Goal: Information Seeking & Learning: Learn about a topic

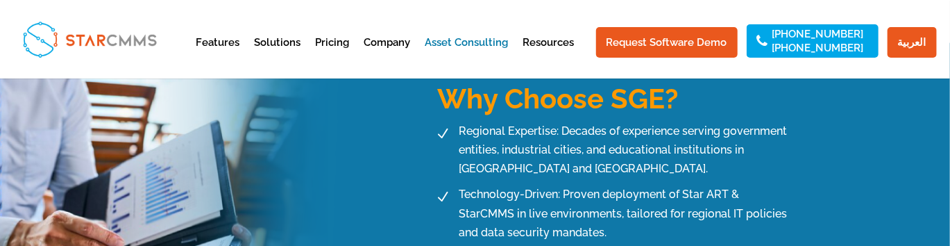
scroll to position [740, 0]
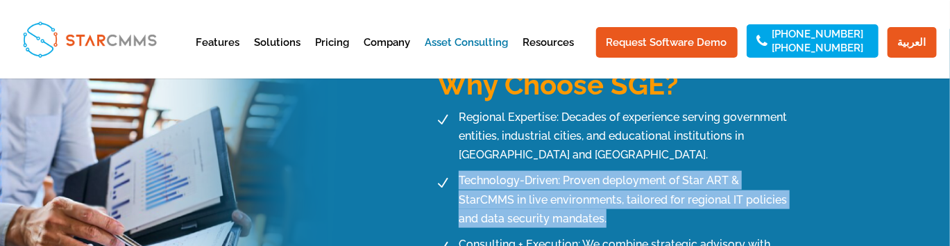
drag, startPoint x: 567, startPoint y: 202, endPoint x: 457, endPoint y: 157, distance: 118.6
click at [457, 171] on span "Technology-Driven: Proven deployment of Star ART & StarCMMS in live environment…" at bounding box center [624, 199] width 339 height 57
copy span "Technology-Driven: Proven deployment of Star ART & StarCMMS in live environment…"
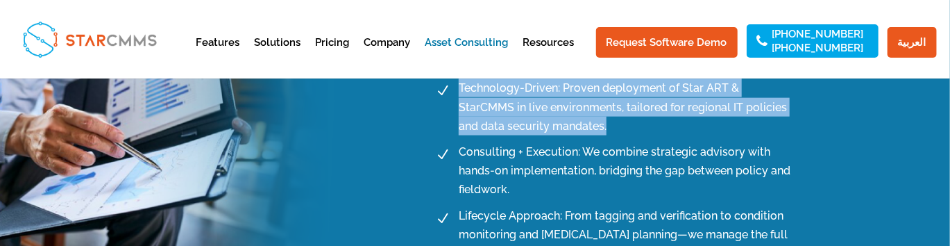
scroll to position [833, 0]
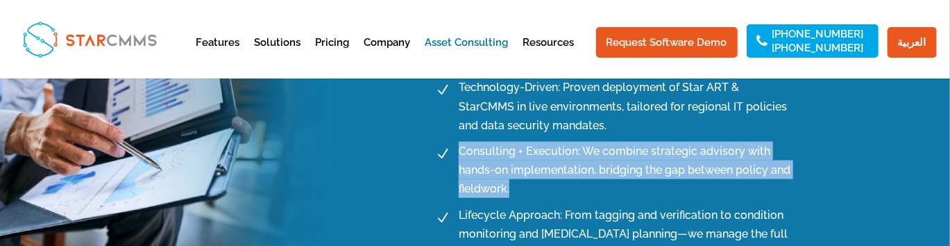
drag, startPoint x: 514, startPoint y: 171, endPoint x: 454, endPoint y: 133, distance: 71.5
click at [454, 142] on li "N Consulting + Execution: We combine strategic advisory with hands-on implement…" at bounding box center [612, 170] width 364 height 57
copy li "Consulting + Execution: We combine strategic advisory with hands-on implementat…"
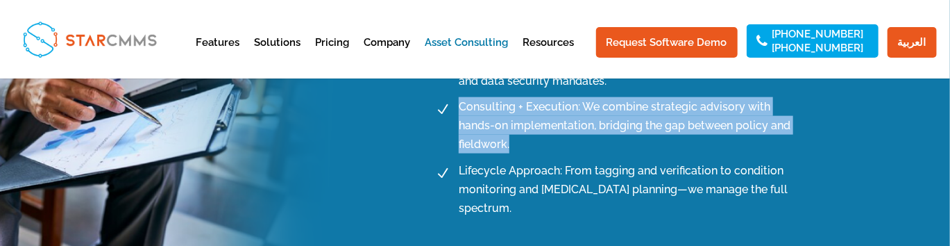
scroll to position [880, 0]
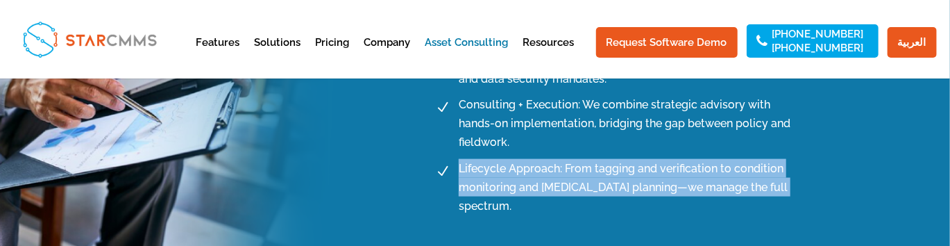
drag, startPoint x: 755, startPoint y: 167, endPoint x: 455, endPoint y: 146, distance: 301.3
click at [455, 146] on div "N Regional Expertise: Decades of experience serving government entities, indust…" at bounding box center [639, 105] width 419 height 275
copy span "Lifecycle Approach: From tagging and verification to condition monitoring and […"
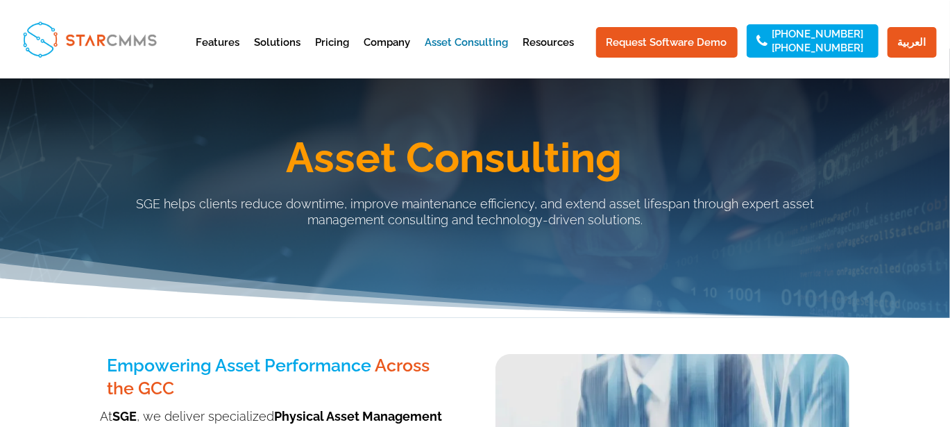
scroll to position [0, 0]
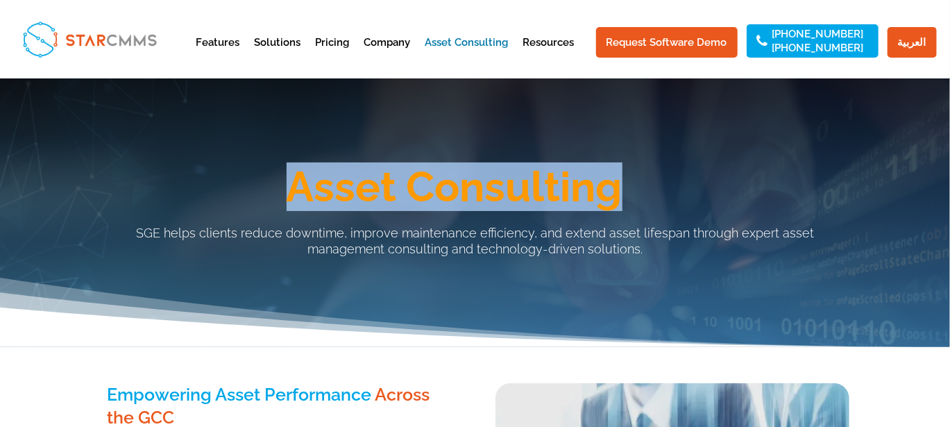
drag, startPoint x: 632, startPoint y: 188, endPoint x: 267, endPoint y: 174, distance: 365.5
click at [267, 174] on h1 "Asset Consulting" at bounding box center [454, 190] width 791 height 49
copy h1 "Asset Consulting"
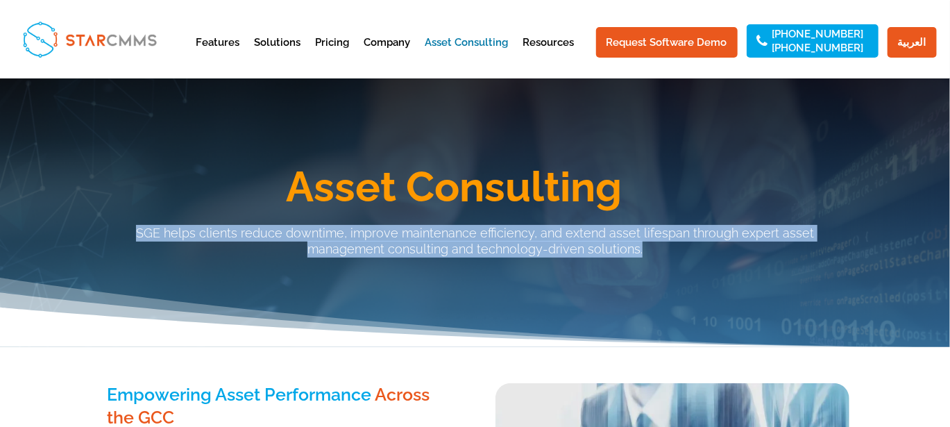
drag, startPoint x: 607, startPoint y: 249, endPoint x: 103, endPoint y: 226, distance: 503.8
click at [103, 226] on p "SGE helps clients reduce downtime, improve maintenance efficiency, and extend a…" at bounding box center [476, 241] width 750 height 33
copy p "SGE helps clients reduce downtime, improve maintenance efficiency, and extend a…"
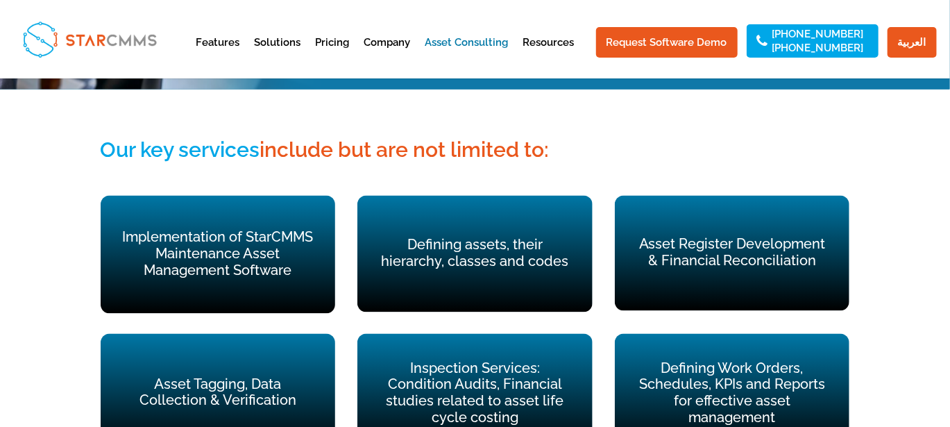
scroll to position [1041, 0]
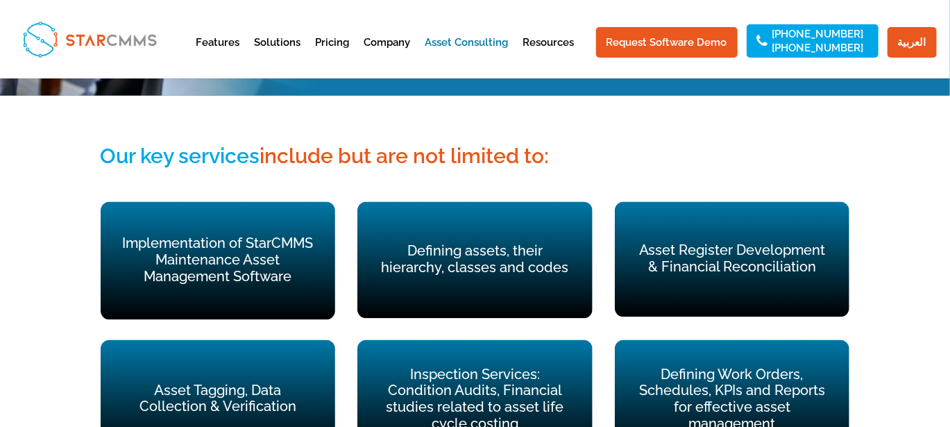
drag, startPoint x: 576, startPoint y: 112, endPoint x: 103, endPoint y: 129, distance: 473.1
click at [103, 144] on h3 "Our key services include but are not limited to:" at bounding box center [476, 160] width 750 height 32
copy h3 "Our key services include but are not limited to:"
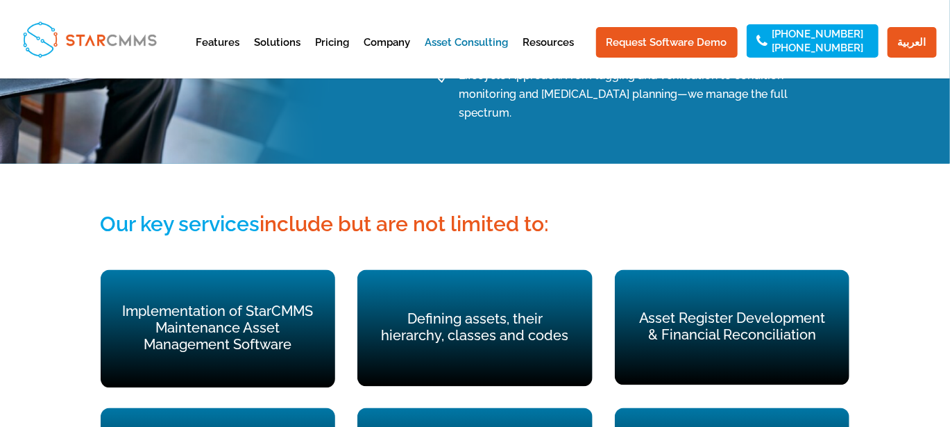
scroll to position [972, 0]
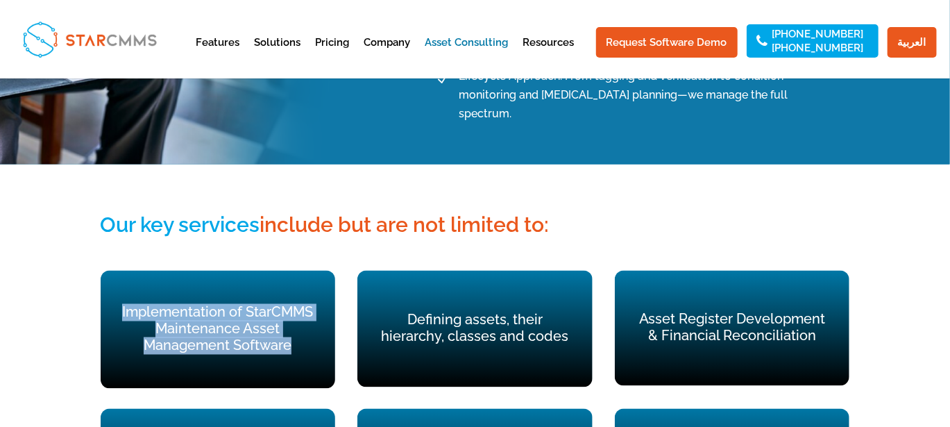
drag, startPoint x: 296, startPoint y: 308, endPoint x: 118, endPoint y: 263, distance: 183.4
click at [118, 271] on div "Implementation of StarCMMS Maintenance Asset Management Software" at bounding box center [218, 329] width 235 height 117
copy p "Implementation of StarCMMS Maintenance Asset Management Software"
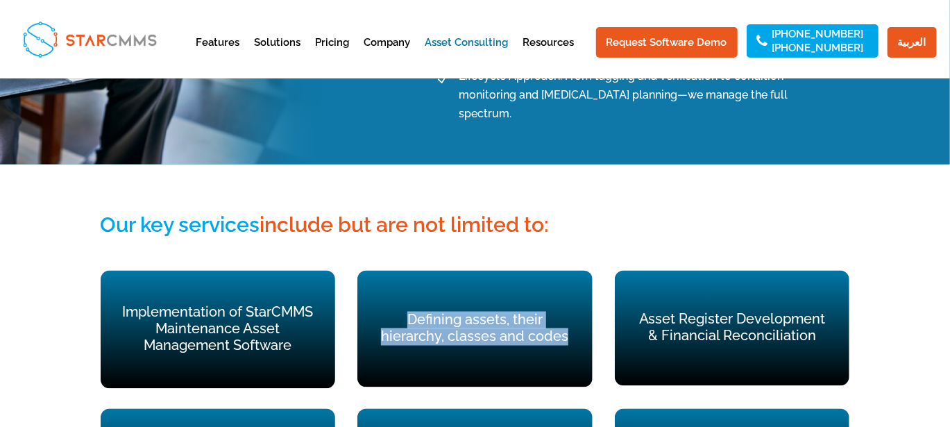
drag, startPoint x: 572, startPoint y: 294, endPoint x: 397, endPoint y: 285, distance: 175.2
click at [397, 312] on p "Defining assets, their hierarchy, classes and codes" at bounding box center [475, 328] width 196 height 33
copy p "Defining assets, their hierarchy, classes and codes"
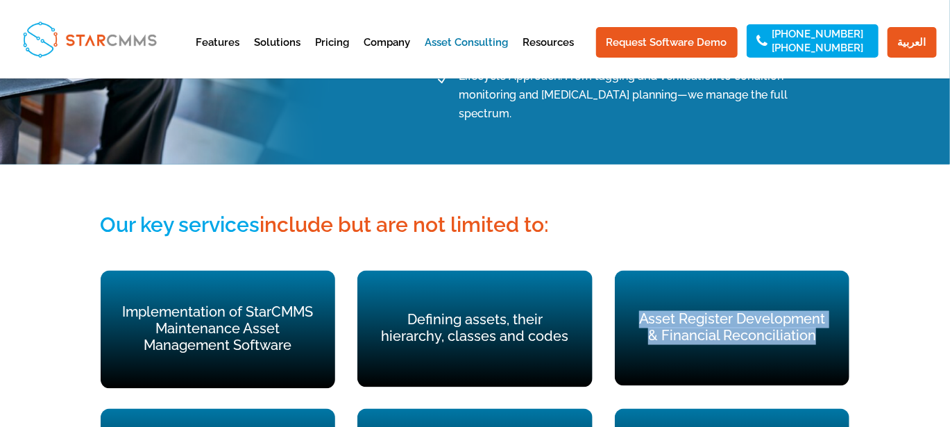
drag, startPoint x: 821, startPoint y: 301, endPoint x: 632, endPoint y: 280, distance: 189.3
click at [632, 280] on div "Asset Register Development & Financial Reconciliation" at bounding box center [732, 328] width 235 height 115
copy p "Asset Register Development & Financial Reconciliation"
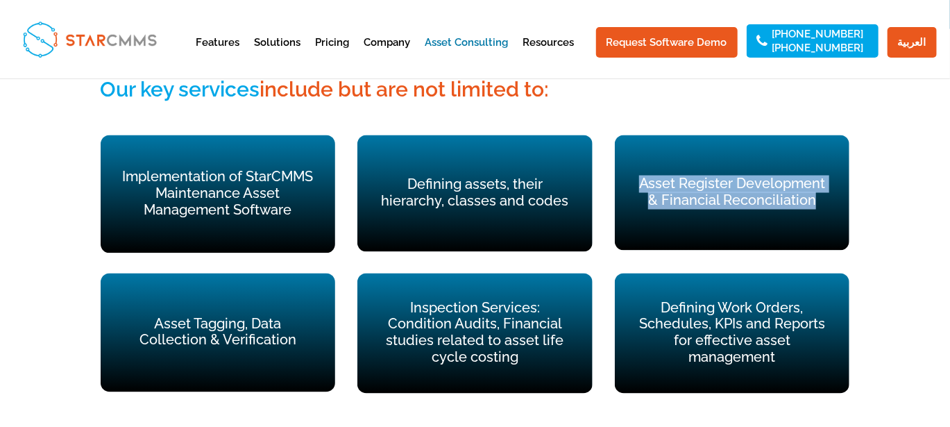
scroll to position [1111, 0]
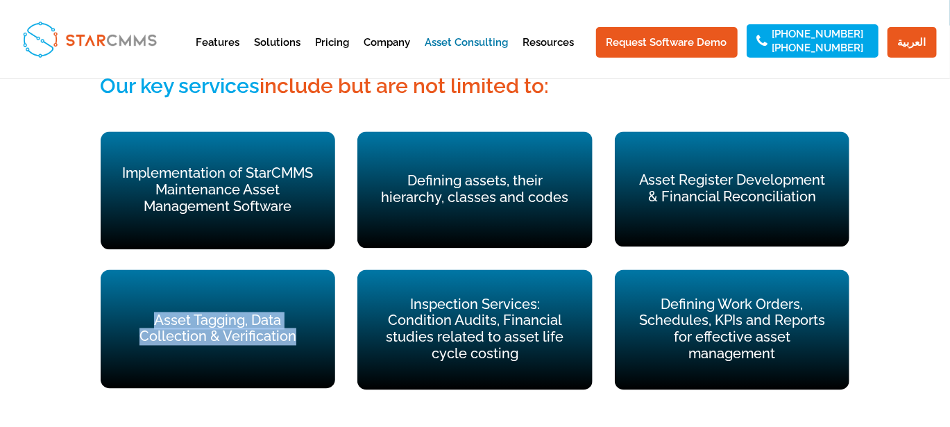
drag, startPoint x: 303, startPoint y: 308, endPoint x: 150, endPoint y: 285, distance: 154.5
click at [150, 313] on p "Asset Tagging, Data Collection & Verification" at bounding box center [218, 329] width 196 height 33
copy p "Asset Tagging, Data Collection & Verification"
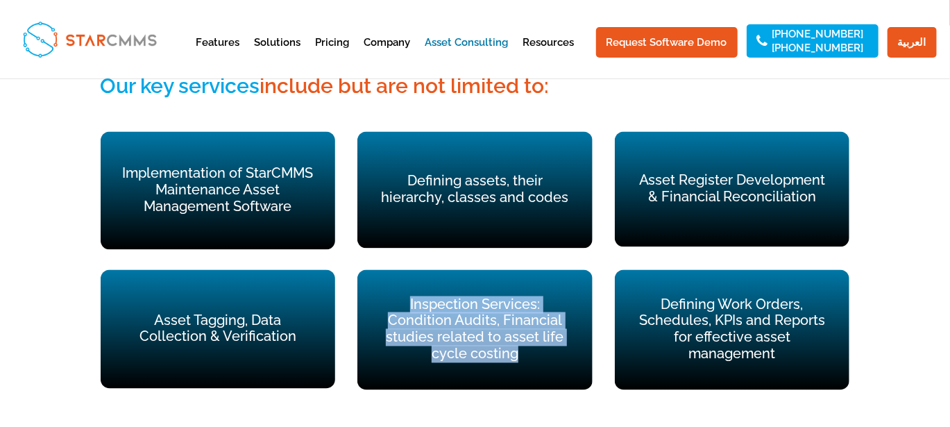
drag, startPoint x: 507, startPoint y: 326, endPoint x: 376, endPoint y: 271, distance: 142.5
click at [376, 271] on div "Inspection Services: Condition Audits, Financial studies related to asset life …" at bounding box center [475, 330] width 235 height 120
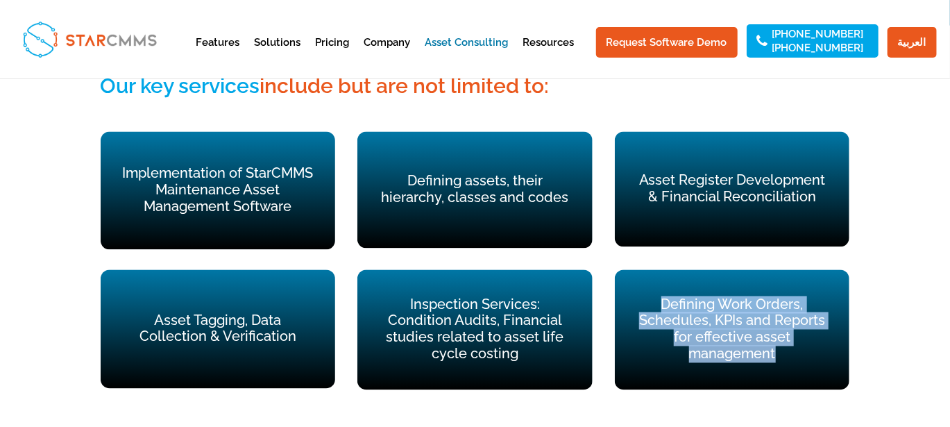
drag, startPoint x: 782, startPoint y: 321, endPoint x: 652, endPoint y: 263, distance: 142.7
click at [652, 297] on p "Defining Work Orders, Schedules, KPIs and Reports for effective asset management" at bounding box center [733, 330] width 196 height 66
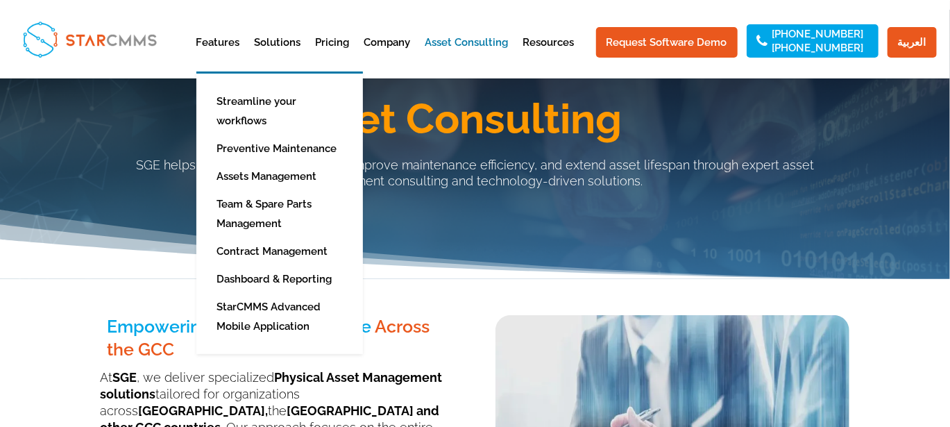
scroll to position [67, 0]
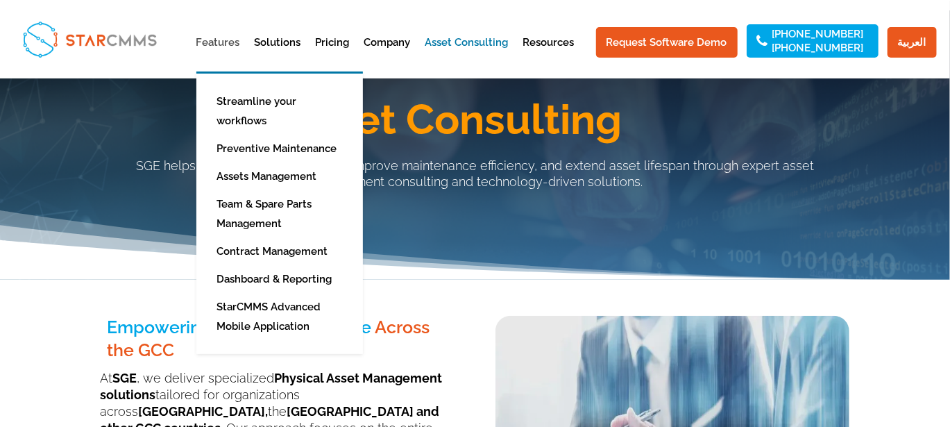
click at [226, 42] on link "Features" at bounding box center [218, 54] width 44 height 34
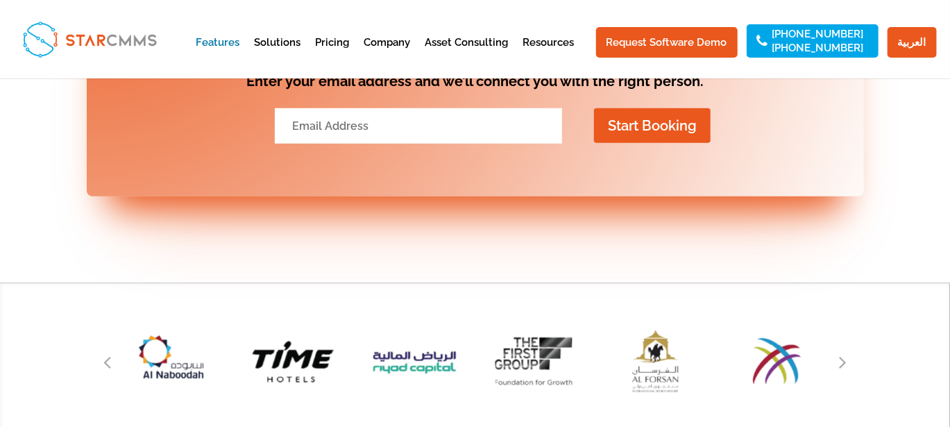
scroll to position [3124, 0]
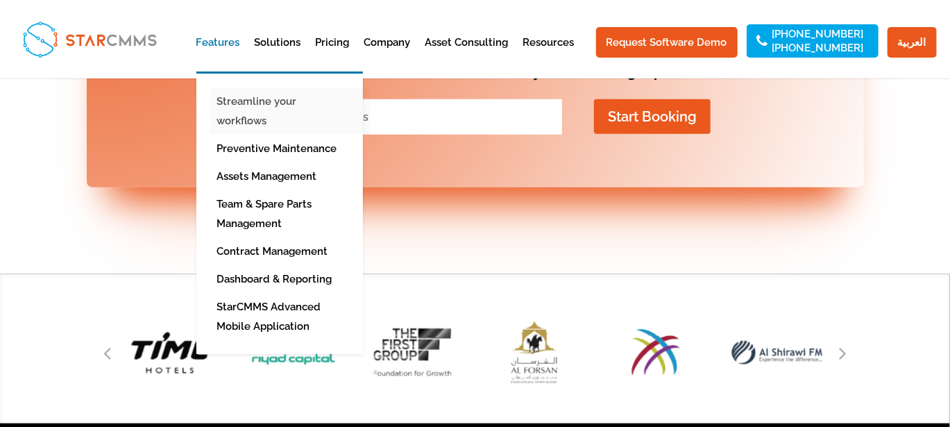
click at [248, 103] on link "Streamline your workflows" at bounding box center [290, 110] width 160 height 47
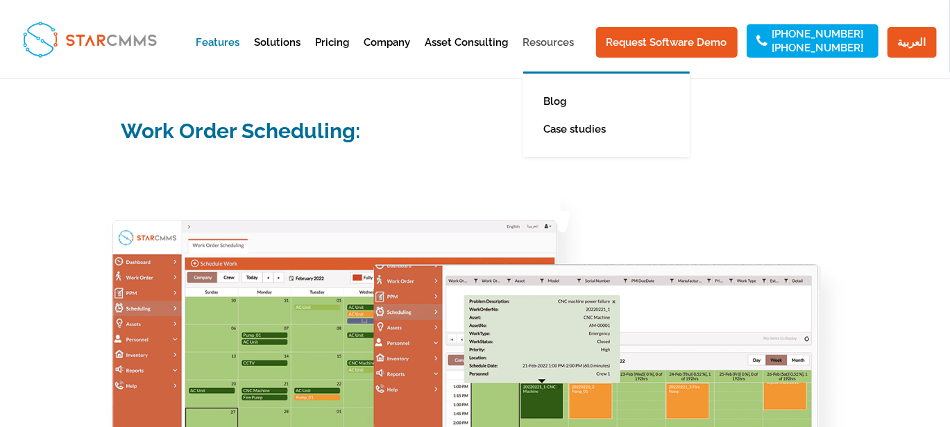
scroll to position [2059, 0]
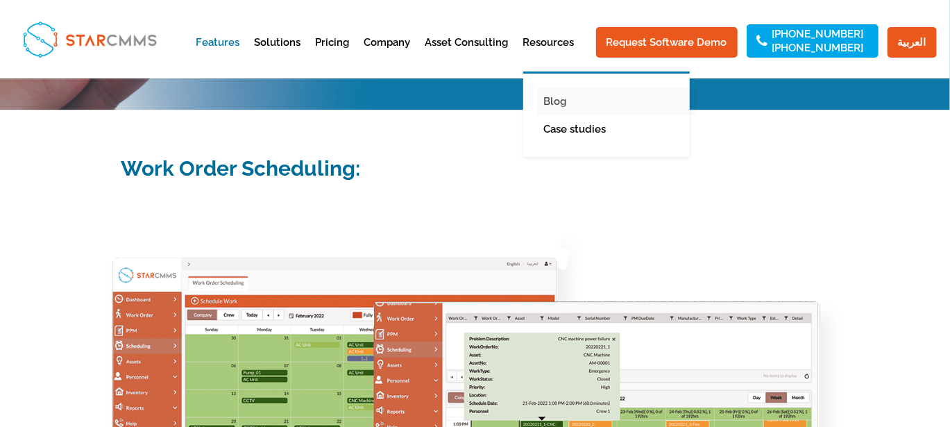
click at [582, 102] on link "Blog" at bounding box center [617, 101] width 160 height 28
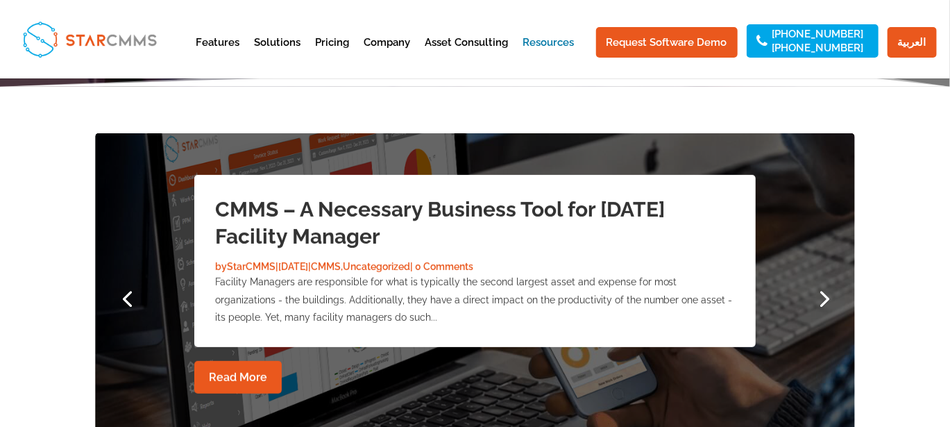
scroll to position [254, 0]
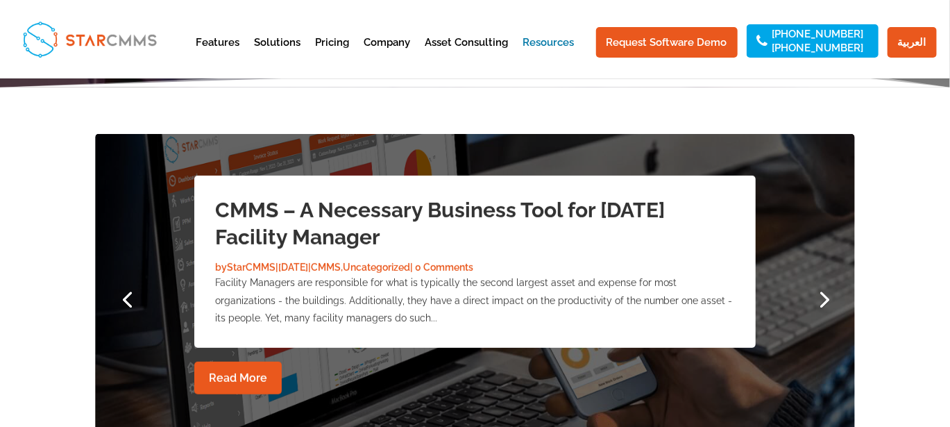
click at [826, 305] on link "Next" at bounding box center [823, 298] width 33 height 33
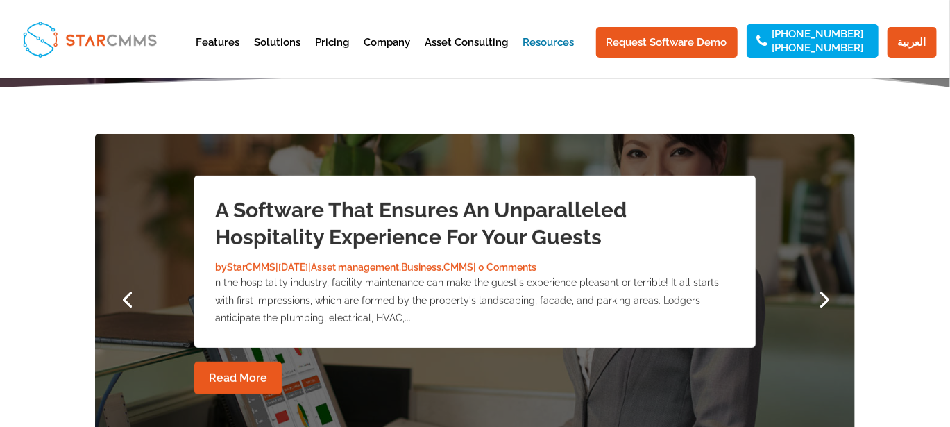
click at [832, 302] on link "Next" at bounding box center [823, 298] width 33 height 33
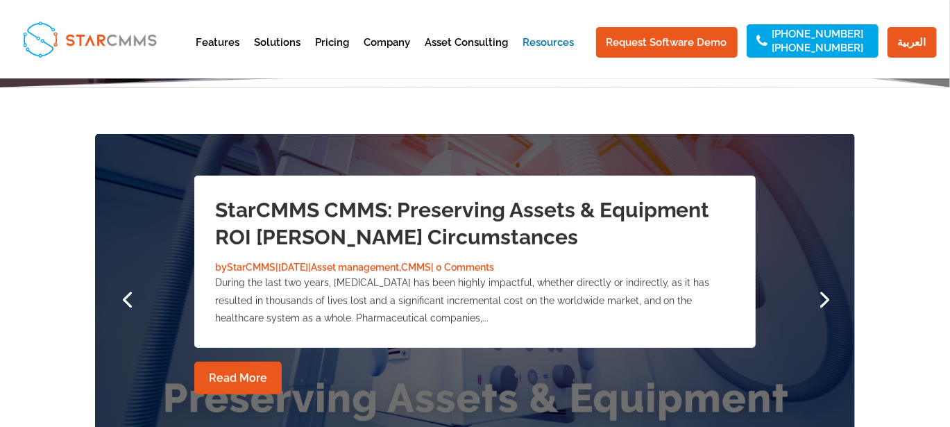
click at [828, 296] on link "Next" at bounding box center [823, 298] width 33 height 33
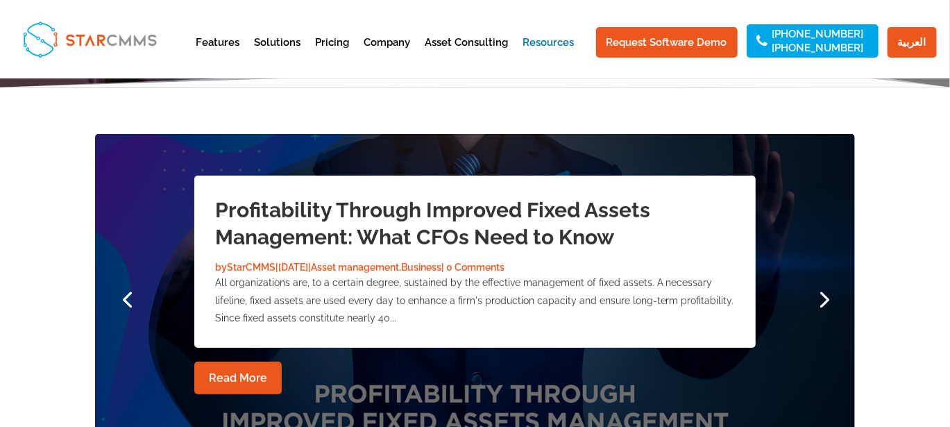
click at [826, 290] on link "Next" at bounding box center [823, 298] width 33 height 33
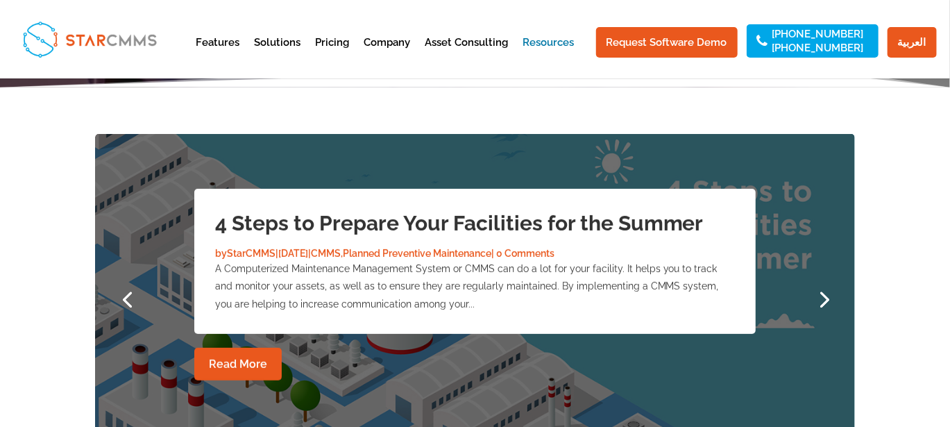
click at [826, 290] on link "Next" at bounding box center [823, 298] width 33 height 33
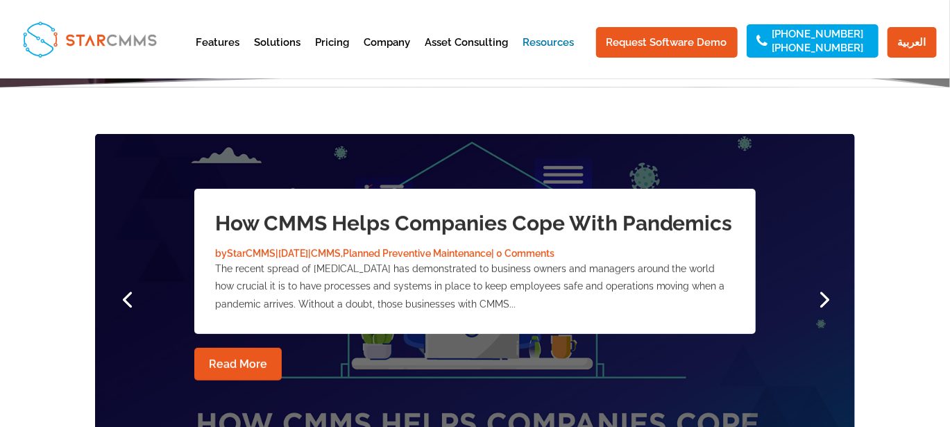
click at [826, 290] on link "Next" at bounding box center [823, 298] width 33 height 33
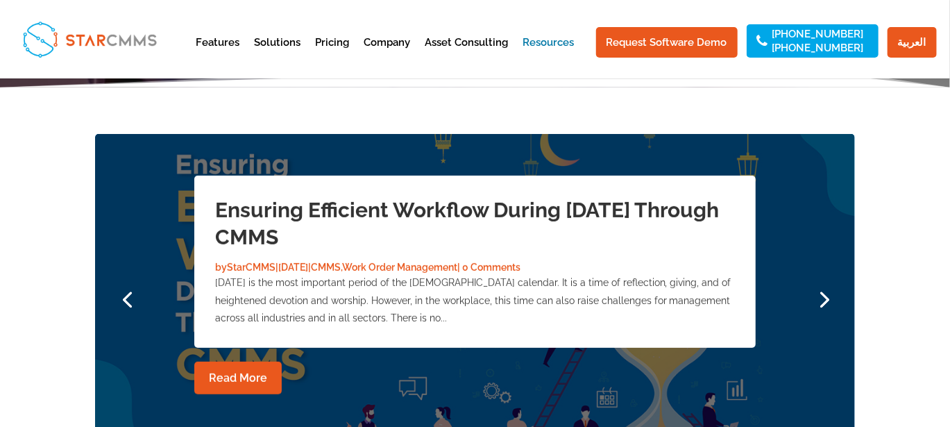
click at [826, 290] on link "Next" at bounding box center [823, 298] width 33 height 33
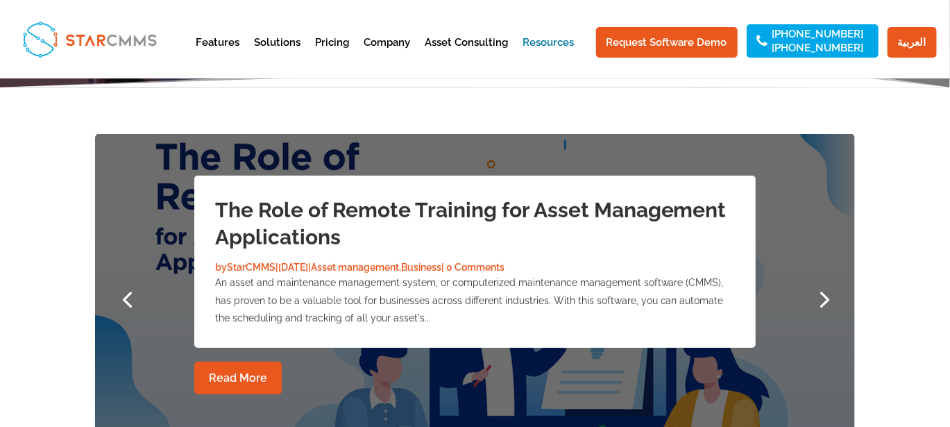
click at [826, 290] on link "Next" at bounding box center [823, 298] width 33 height 33
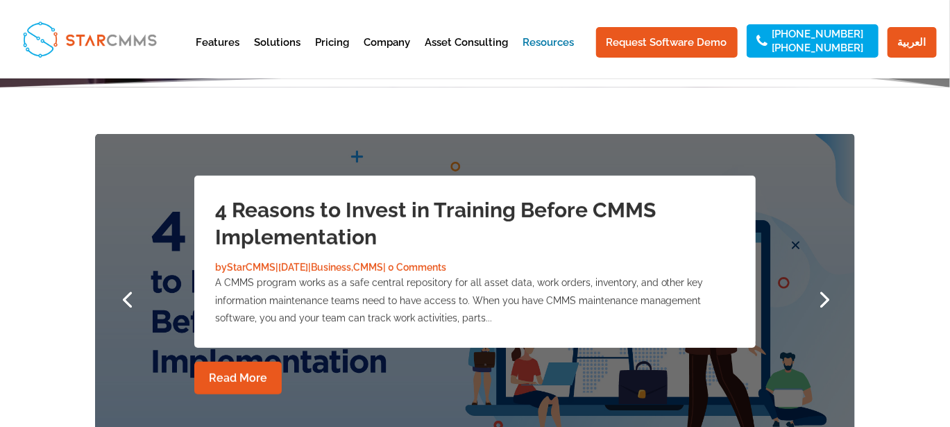
click at [826, 290] on link "Next" at bounding box center [823, 298] width 33 height 33
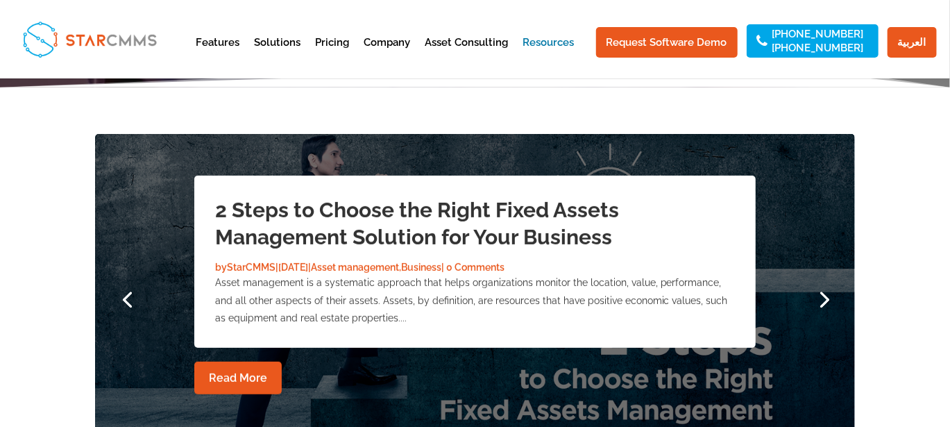
click at [826, 290] on link "Next" at bounding box center [823, 298] width 33 height 33
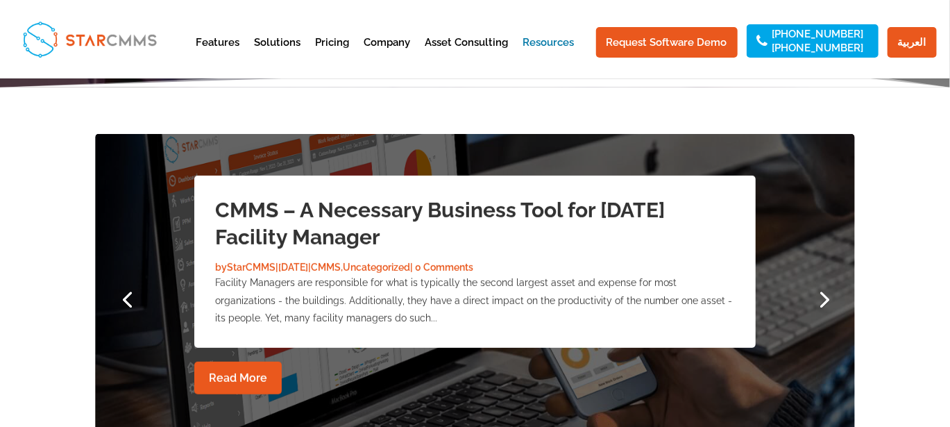
click at [826, 290] on link "Next" at bounding box center [823, 298] width 33 height 33
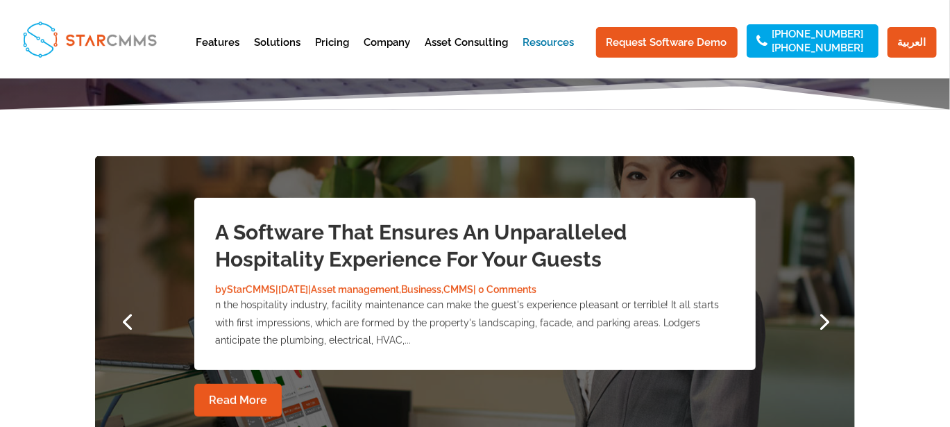
click at [826, 290] on div at bounding box center [475, 321] width 760 height 330
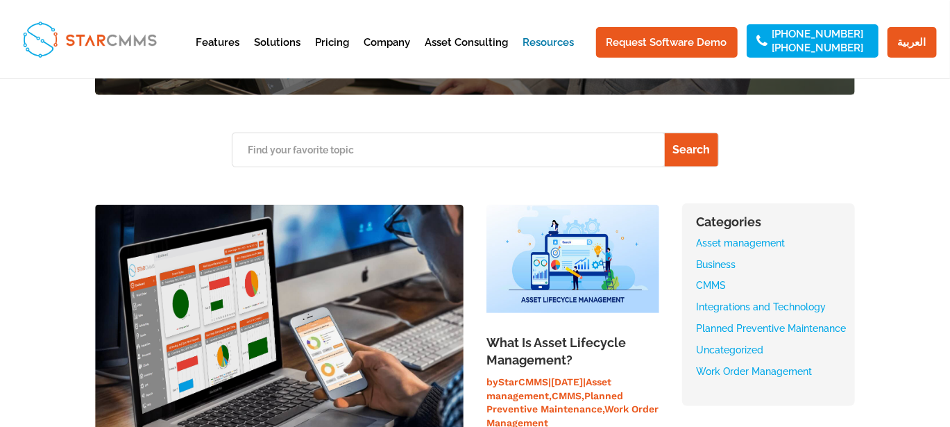
scroll to position [671, 0]
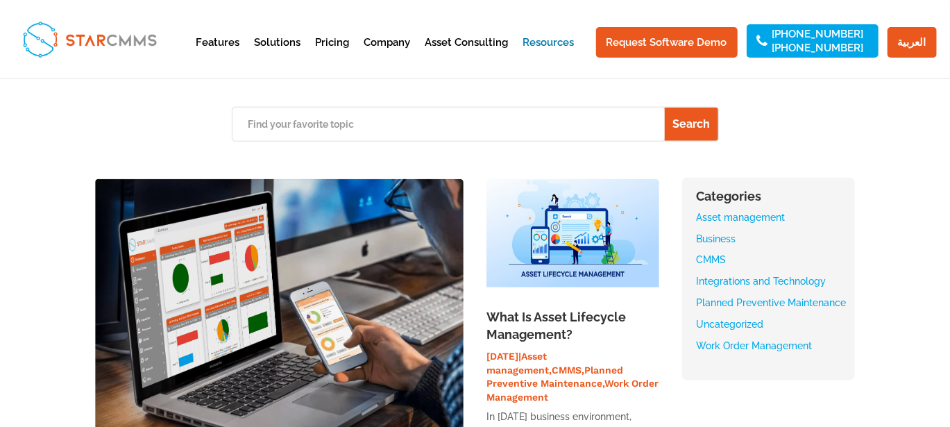
click at [760, 217] on link "Asset management" at bounding box center [740, 217] width 89 height 11
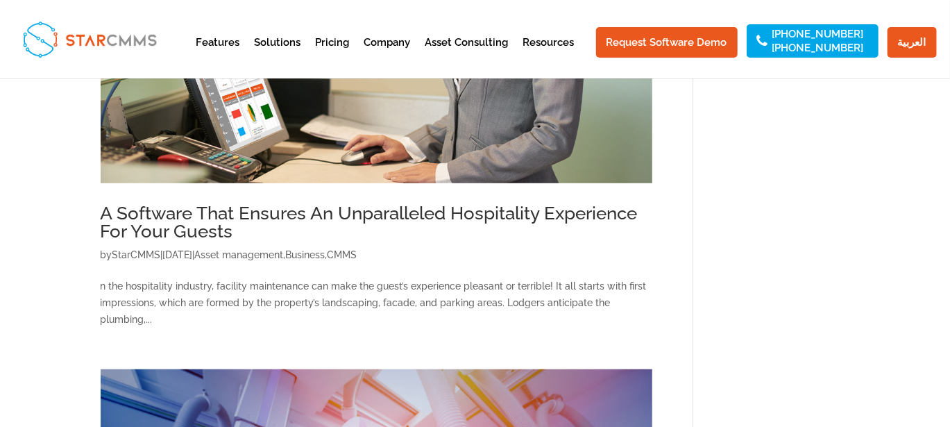
scroll to position [324, 0]
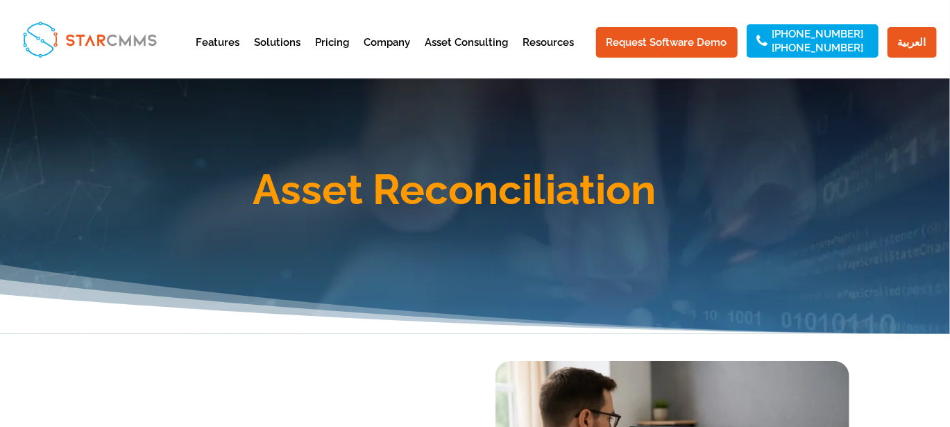
drag, startPoint x: 668, startPoint y: 167, endPoint x: 261, endPoint y: 190, distance: 407.5
click at [265, 191] on h1 "Asset Reconciliation" at bounding box center [454, 193] width 791 height 49
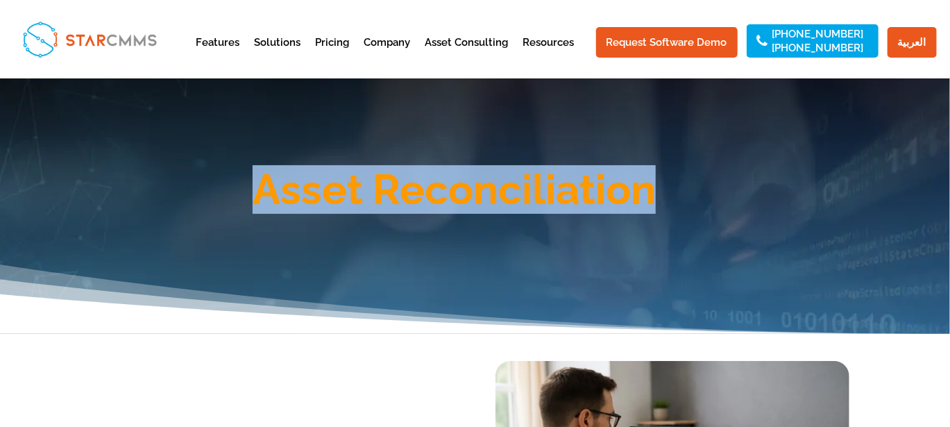
drag, startPoint x: 254, startPoint y: 187, endPoint x: 663, endPoint y: 200, distance: 409.1
click at [663, 200] on h1 "Asset Reconciliation" at bounding box center [454, 193] width 791 height 49
copy h1 "Asset Reconciliation"
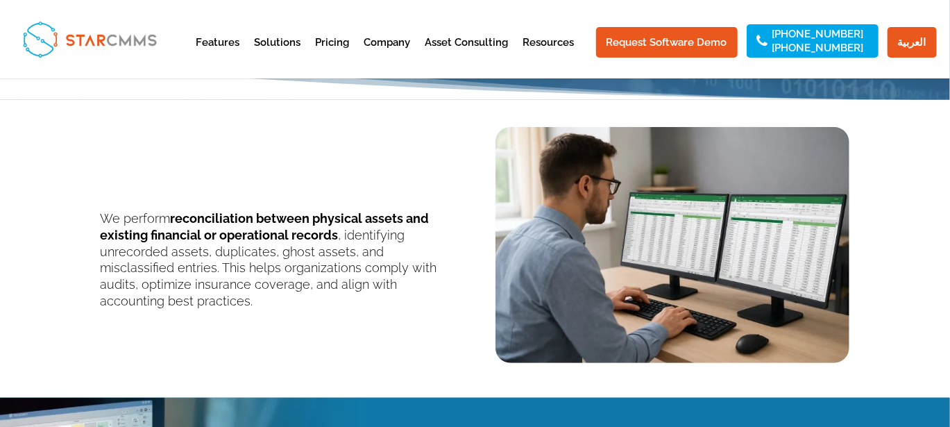
scroll to position [254, 0]
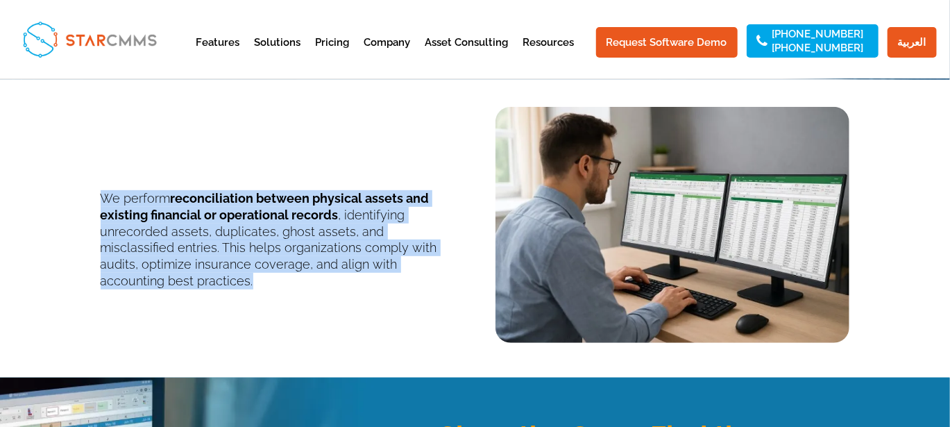
drag, startPoint x: 448, startPoint y: 266, endPoint x: 100, endPoint y: 195, distance: 355.6
click at [101, 195] on p "We perform reconciliation between physical assets and existing financial or ope…" at bounding box center [278, 239] width 354 height 99
copy p "We perform reconciliation between physical assets and existing financial or ope…"
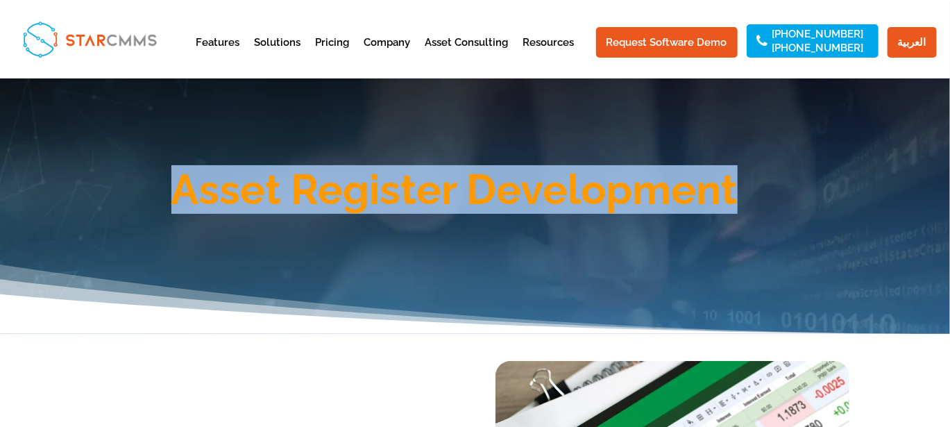
drag, startPoint x: 757, startPoint y: 203, endPoint x: 180, endPoint y: 183, distance: 577.3
click at [180, 183] on h1 "Asset Register Development" at bounding box center [454, 193] width 791 height 49
copy h1 "Asset Register Development"
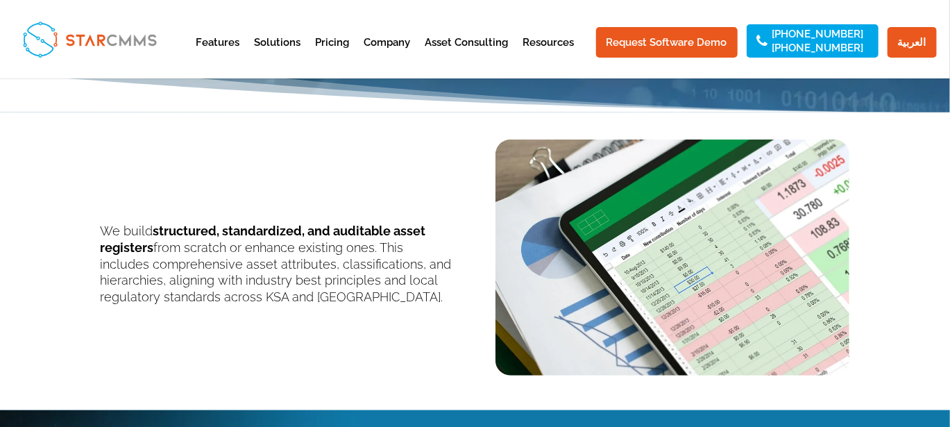
scroll to position [254, 0]
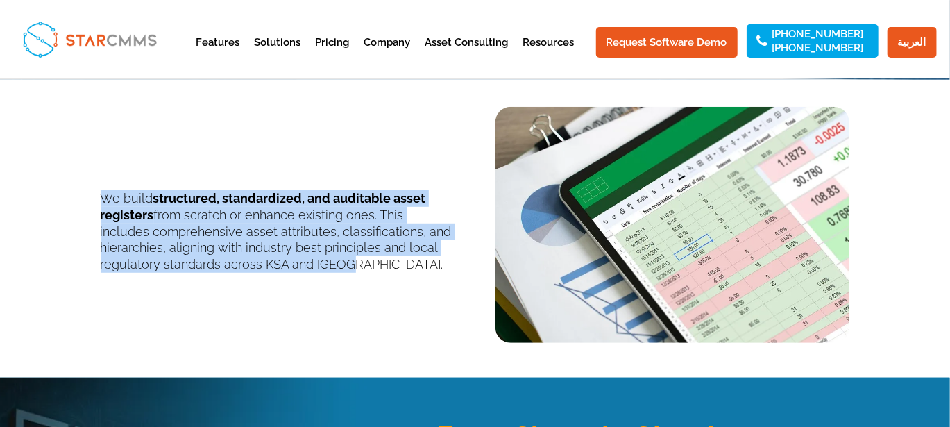
drag, startPoint x: 345, startPoint y: 273, endPoint x: 106, endPoint y: 201, distance: 250.0
click at [106, 201] on div "We build structured, standardized, and auditable asset registers from scratch o…" at bounding box center [476, 215] width 750 height 255
copy p "We build structured, standardized, and auditable asset registers from scratch o…"
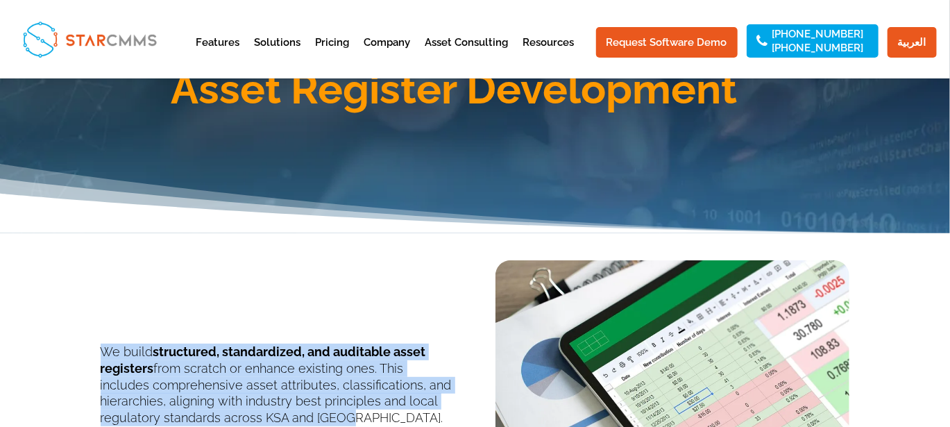
scroll to position [0, 0]
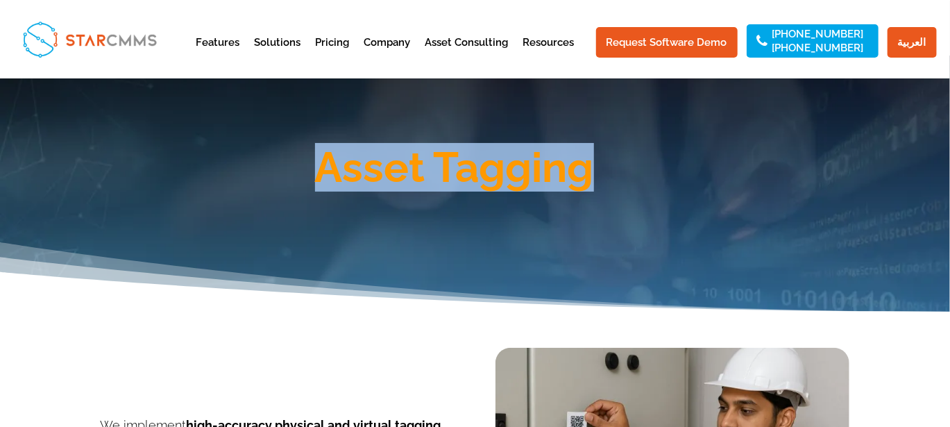
click at [321, 168] on h1 "Asset Tagging" at bounding box center [454, 170] width 791 height 49
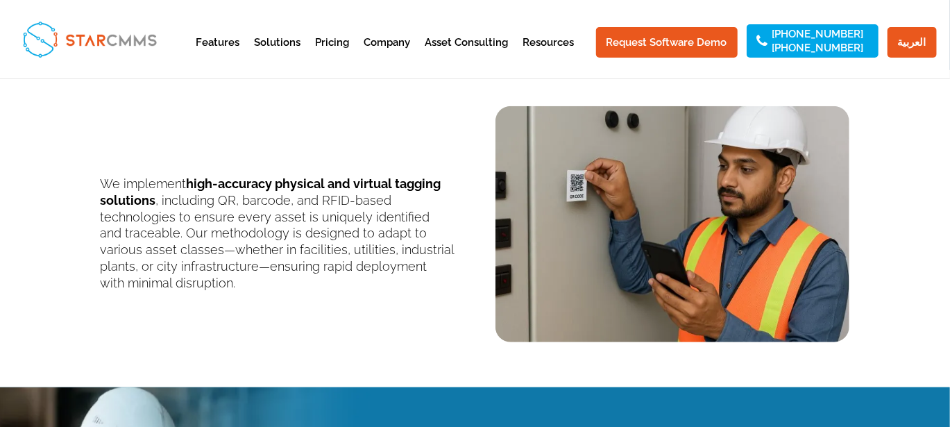
scroll to position [278, 0]
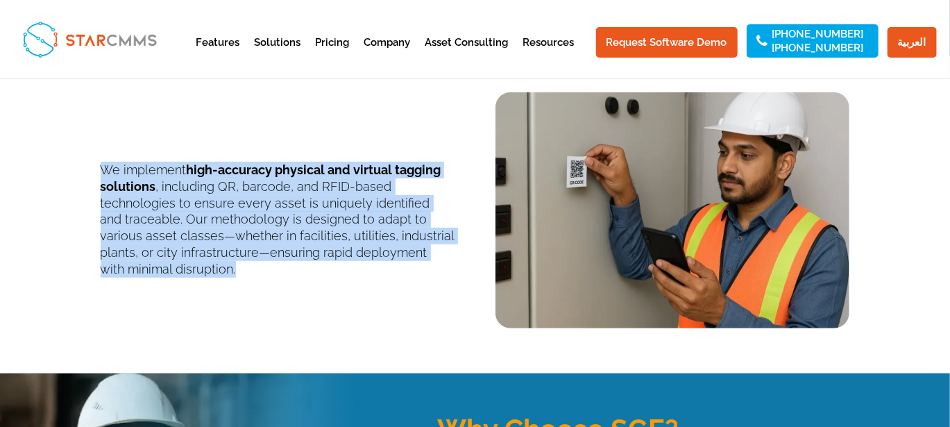
drag, startPoint x: 184, startPoint y: 270, endPoint x: 102, endPoint y: 170, distance: 129.2
click at [102, 170] on p "We implement high-accuracy physical and virtual tagging solutions , including Q…" at bounding box center [278, 220] width 354 height 116
copy p "We implement high-accuracy physical and virtual tagging solutions , including Q…"
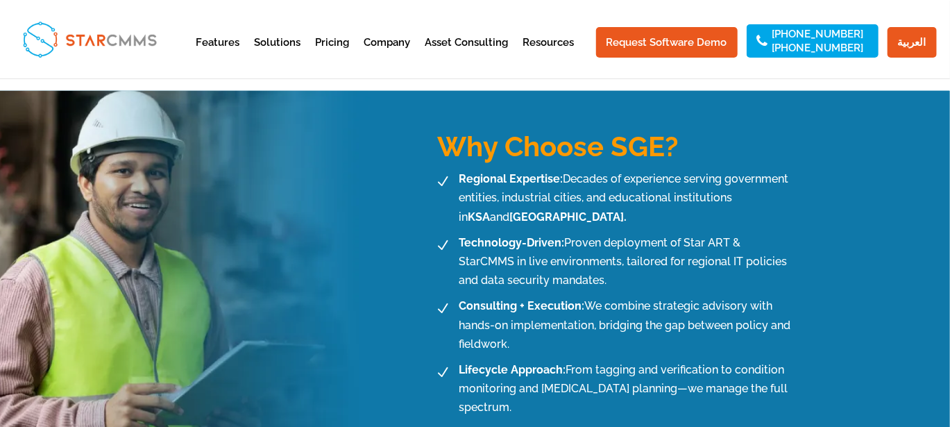
scroll to position [578, 0]
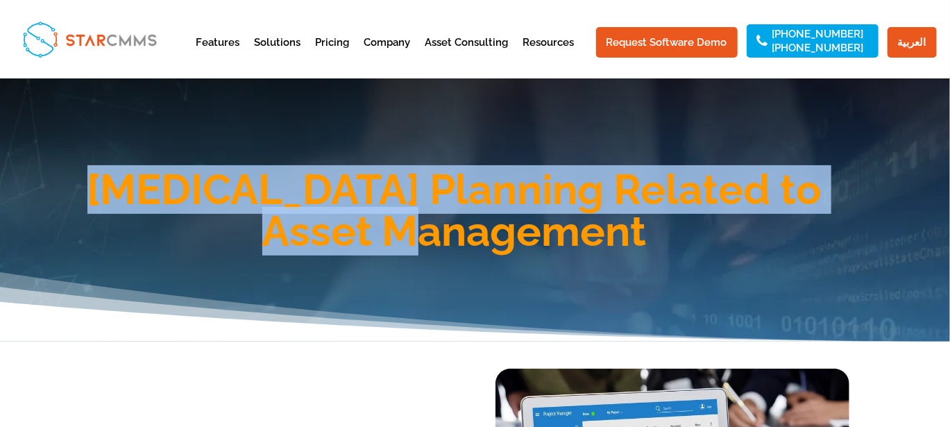
drag, startPoint x: 612, startPoint y: 238, endPoint x: 132, endPoint y: 185, distance: 483.4
click at [132, 185] on h1 "[MEDICAL_DATA] Planning Related to Asset Management" at bounding box center [454, 214] width 791 height 90
click at [610, 194] on h1 "[MEDICAL_DATA] Planning Related to Asset Management" at bounding box center [454, 214] width 791 height 90
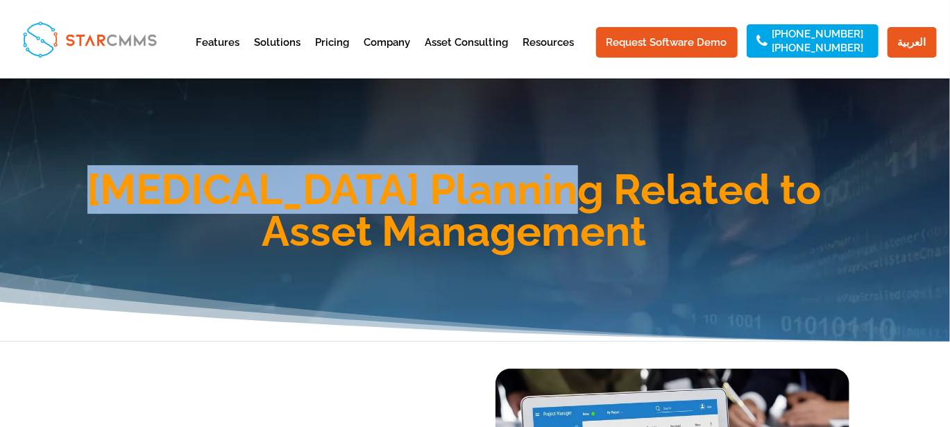
drag, startPoint x: 612, startPoint y: 195, endPoint x: 132, endPoint y: 187, distance: 479.8
click at [132, 187] on h1 "CAPEX Planning Related to Asset Management" at bounding box center [454, 214] width 791 height 90
copy h1 "CAPEX Planning Related"
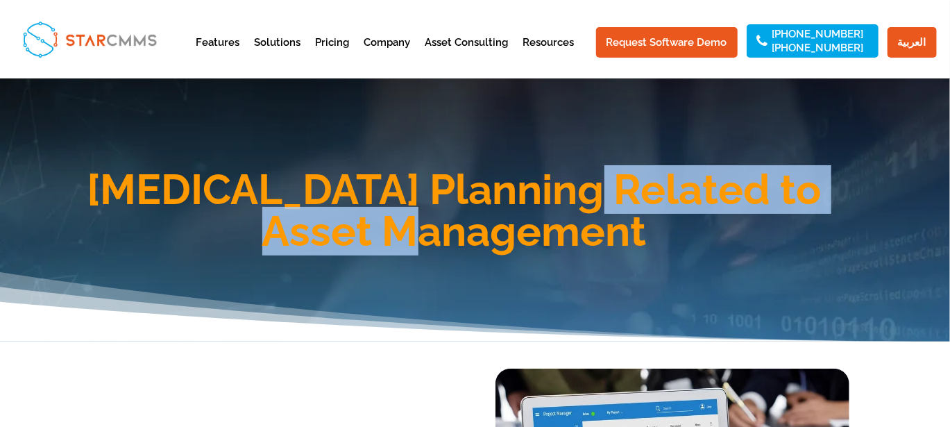
drag, startPoint x: 603, startPoint y: 236, endPoint x: 621, endPoint y: 195, distance: 44.5
click at [621, 195] on h1 "CAPEX Planning Related to Asset Management" at bounding box center [454, 214] width 791 height 90
copy h1 "to Asset Management"
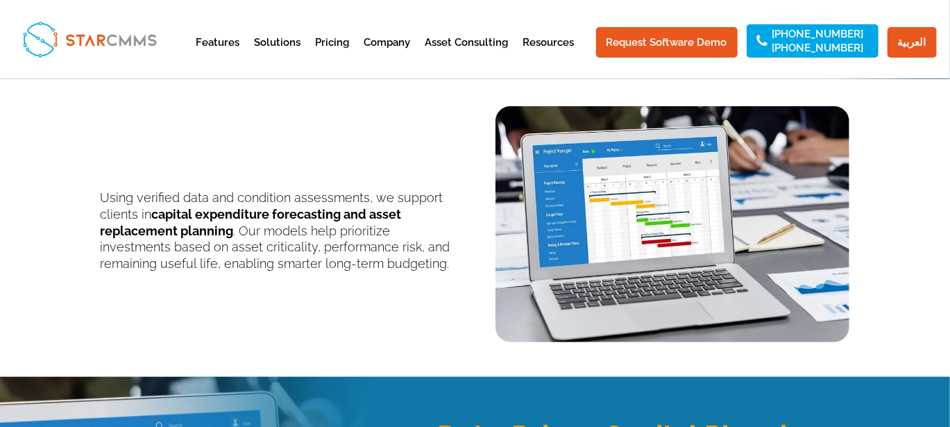
scroll to position [278, 0]
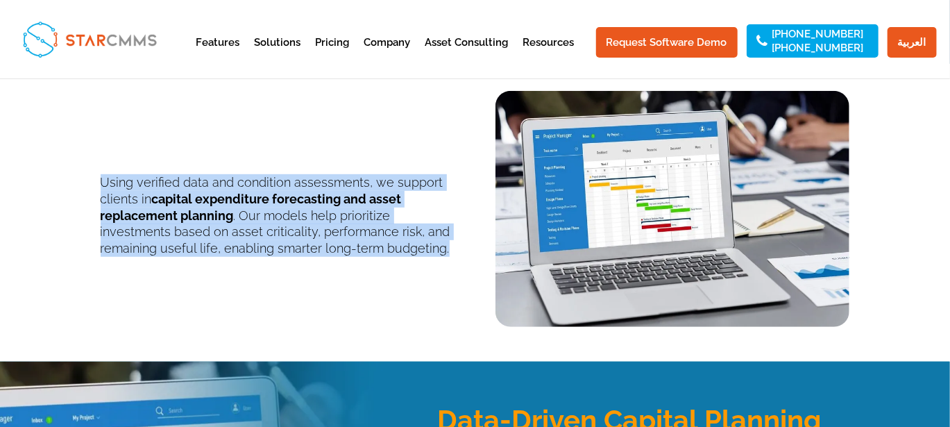
drag, startPoint x: 396, startPoint y: 253, endPoint x: 100, endPoint y: 178, distance: 305.1
click at [101, 178] on p "Using verified data and condition assessments, we support clients in capital ex…" at bounding box center [278, 215] width 354 height 83
copy p "Using verified data and condition assessments, we support clients in capital ex…"
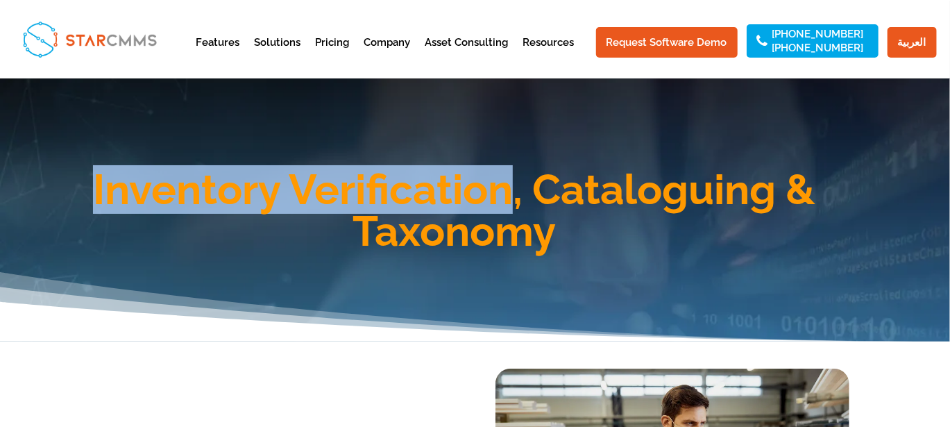
drag, startPoint x: 514, startPoint y: 185, endPoint x: 97, endPoint y: 174, distance: 417.4
click at [97, 174] on h1 "Inventory Verification, Cataloguing & Taxonomy" at bounding box center [454, 214] width 791 height 90
copy h1 "Inventory Verification"
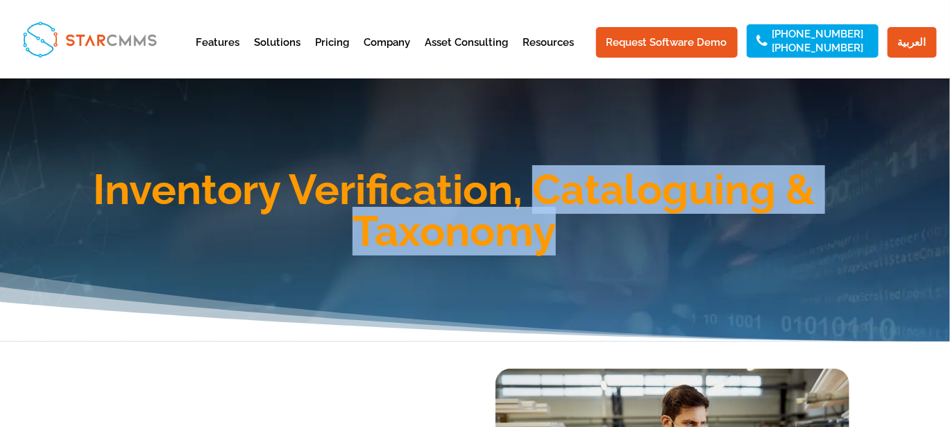
drag, startPoint x: 565, startPoint y: 233, endPoint x: 536, endPoint y: 191, distance: 50.8
click at [536, 191] on h1 "Inventory Verification, Cataloguing & Taxonomy" at bounding box center [454, 214] width 791 height 90
copy h1 "Cataloguing & Taxonomy"
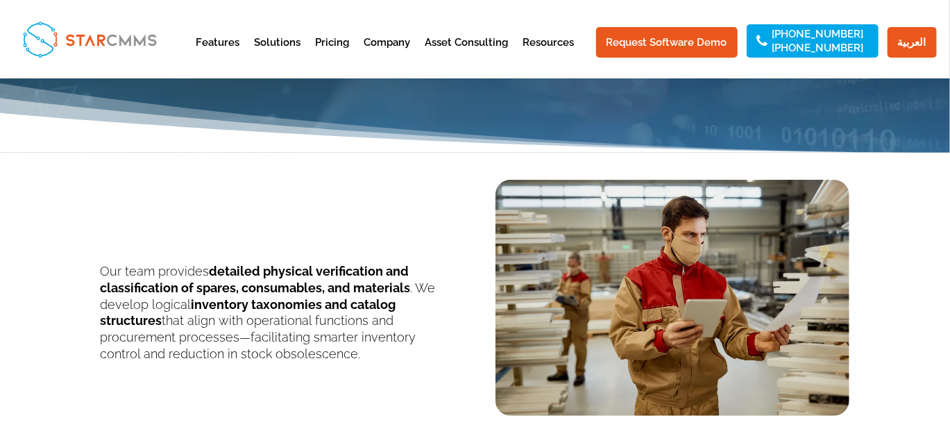
scroll to position [254, 0]
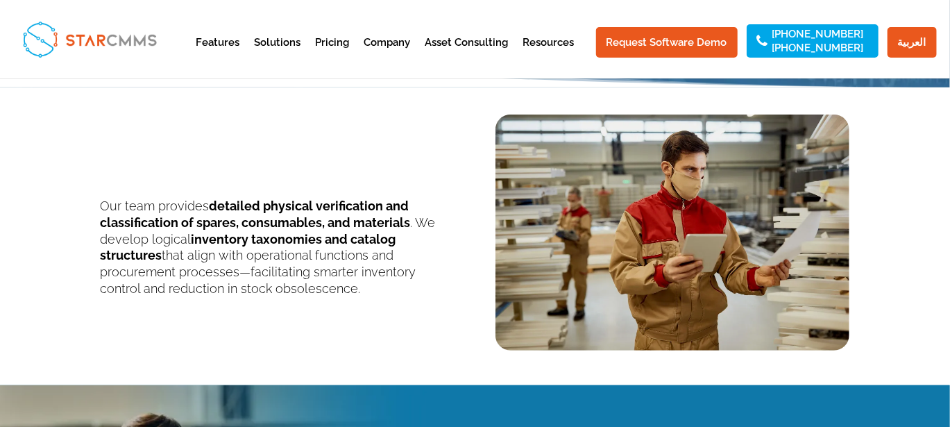
drag, startPoint x: 295, startPoint y: 297, endPoint x: 100, endPoint y: 202, distance: 217.0
click at [101, 202] on div "Our team provides detailed physical verification and classification of spares, …" at bounding box center [476, 223] width 750 height 255
copy p "Our team provides detailed physical verification and classification of spares, …"
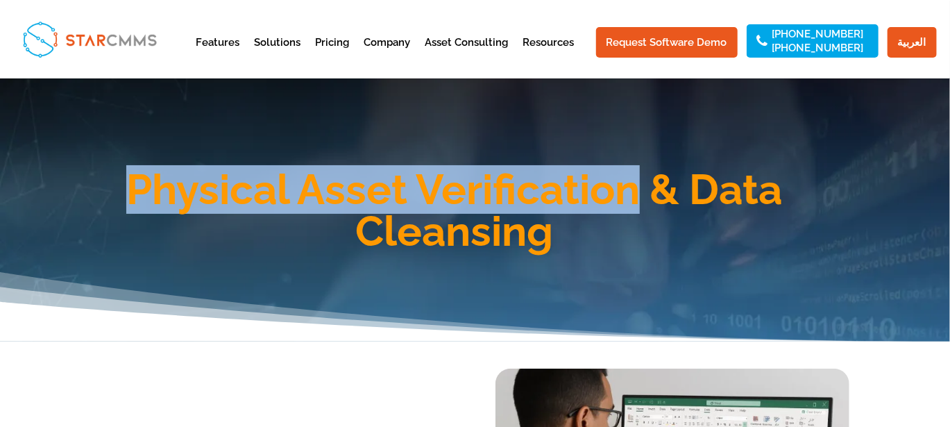
drag, startPoint x: 640, startPoint y: 186, endPoint x: 124, endPoint y: 186, distance: 516.5
click at [124, 186] on h1 "Physical Asset Verification & Data Cleansing" at bounding box center [454, 214] width 791 height 90
copy h1 "Physical Asset Verification"
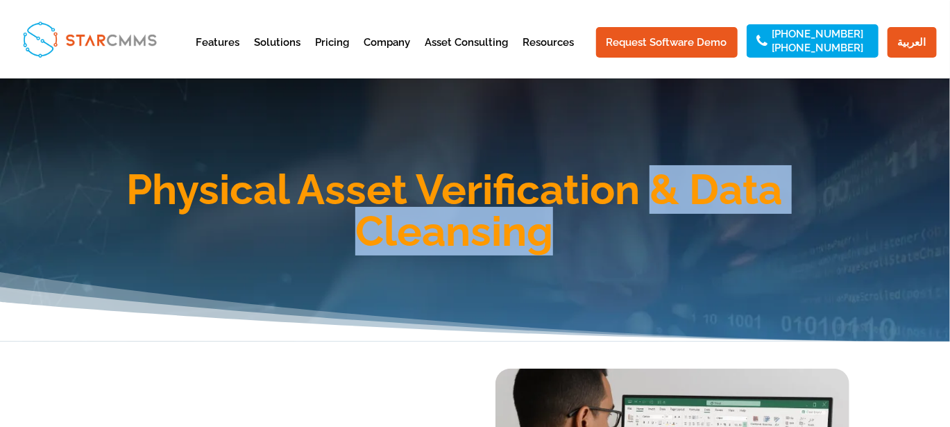
drag, startPoint x: 652, startPoint y: 186, endPoint x: 560, endPoint y: 230, distance: 101.5
click at [560, 230] on h1 "Physical Asset Verification & Data Cleansing" at bounding box center [454, 214] width 791 height 90
copy h1 "& Data Cleansing"
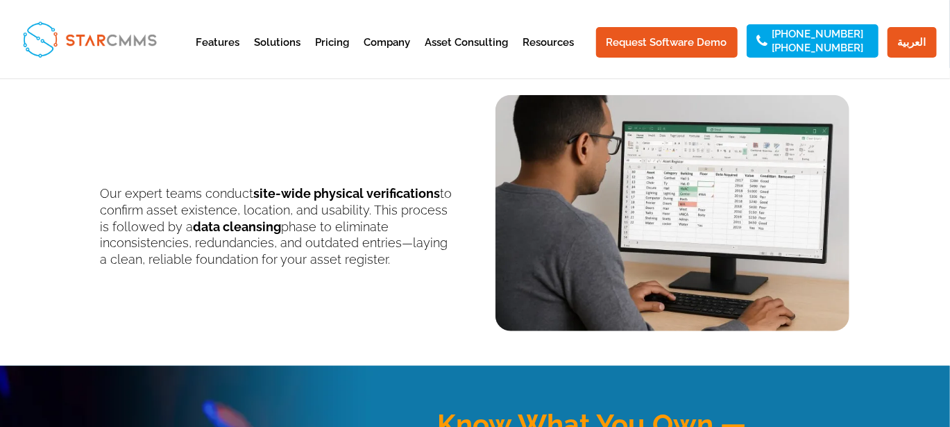
scroll to position [278, 0]
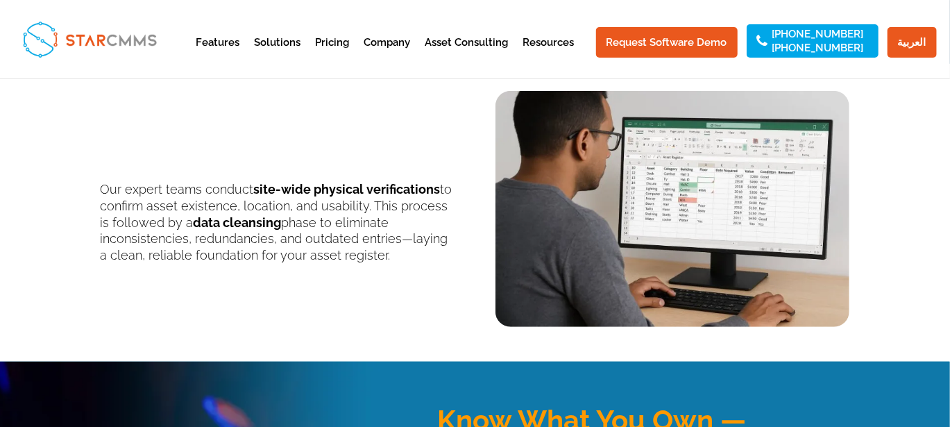
drag, startPoint x: 373, startPoint y: 255, endPoint x: 102, endPoint y: 186, distance: 279.5
click at [102, 186] on p "Our expert teams conduct site-wide physical verifications to confirm asset exis…" at bounding box center [278, 222] width 354 height 83
copy p "Our expert teams conduct site-wide physical verifications to confirm asset exis…"
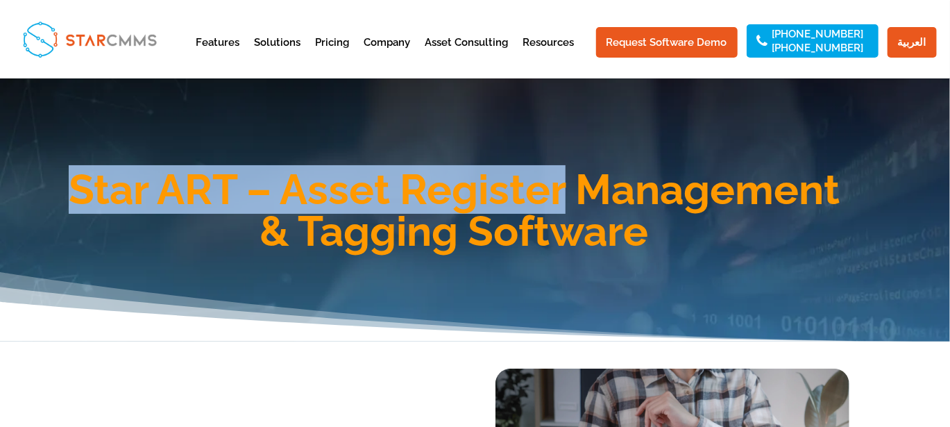
drag, startPoint x: 71, startPoint y: 188, endPoint x: 567, endPoint y: 193, distance: 496.4
click at [567, 193] on h1 "Star ART – Asset Register Management & Tagging Software" at bounding box center [454, 214] width 791 height 90
copy h1 "Star ART – Asset Register"
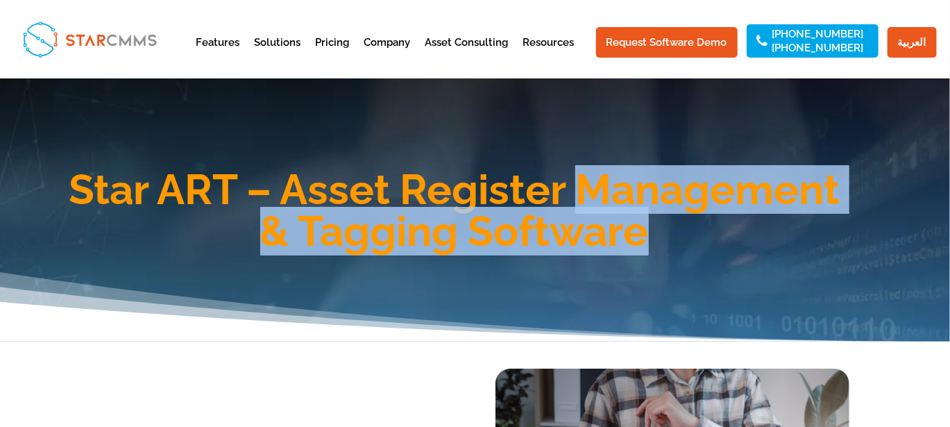
drag, startPoint x: 585, startPoint y: 187, endPoint x: 648, endPoint y: 231, distance: 77.8
click at [648, 231] on h1 "Star ART – Asset Register Management & Tagging Software" at bounding box center [454, 214] width 791 height 90
copy h1 "Management & Tagging Software"
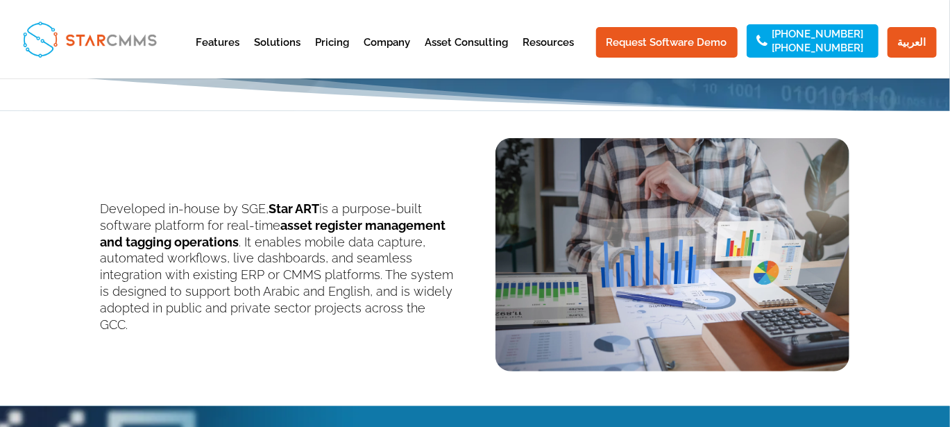
scroll to position [231, 0]
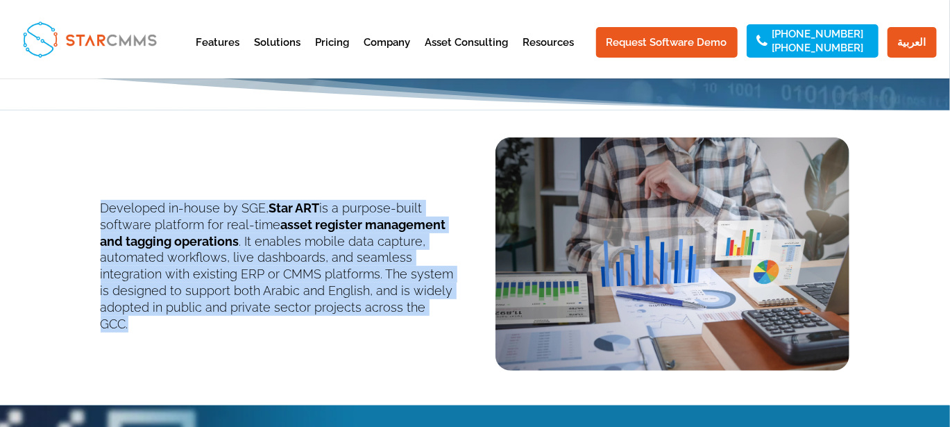
drag, startPoint x: 457, startPoint y: 308, endPoint x: 87, endPoint y: 201, distance: 385.4
click at [87, 201] on div "Developed in-house by SGE, Star ART is a purpose-built software platform for re…" at bounding box center [475, 243] width 950 height 267
copy p "Developed in-house by SGE, Star ART is a purpose-built software platform for re…"
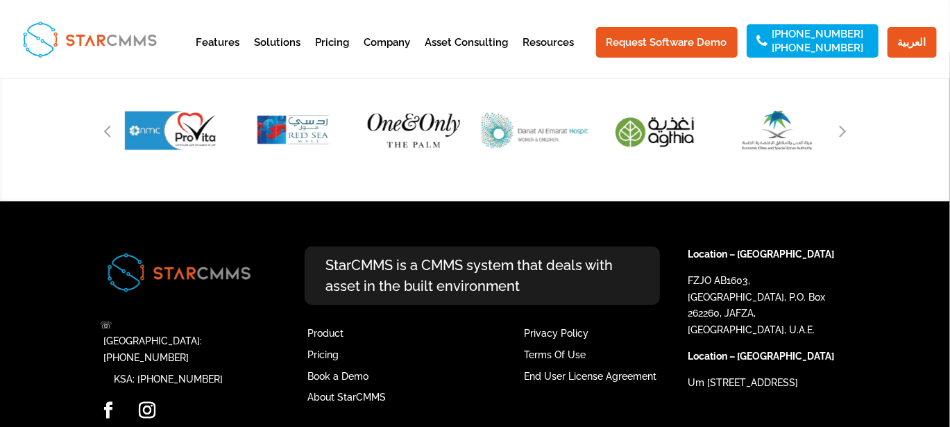
scroll to position [2360, 0]
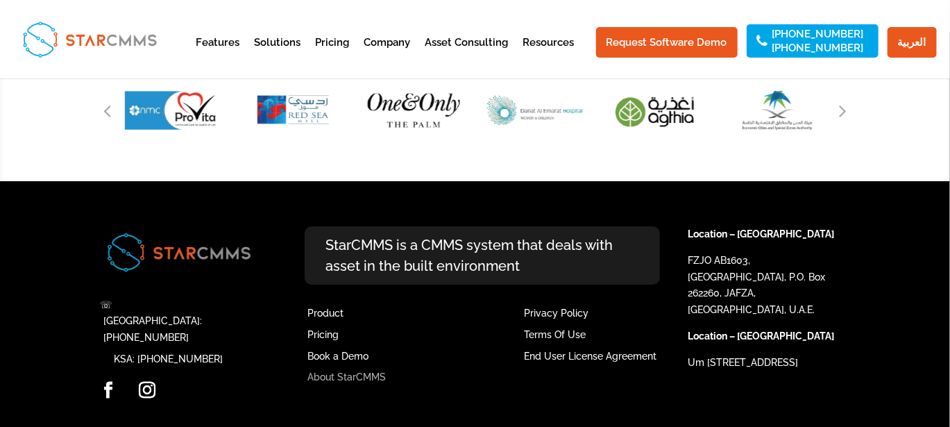
click at [332, 374] on link "About StarCMMS" at bounding box center [347, 376] width 78 height 11
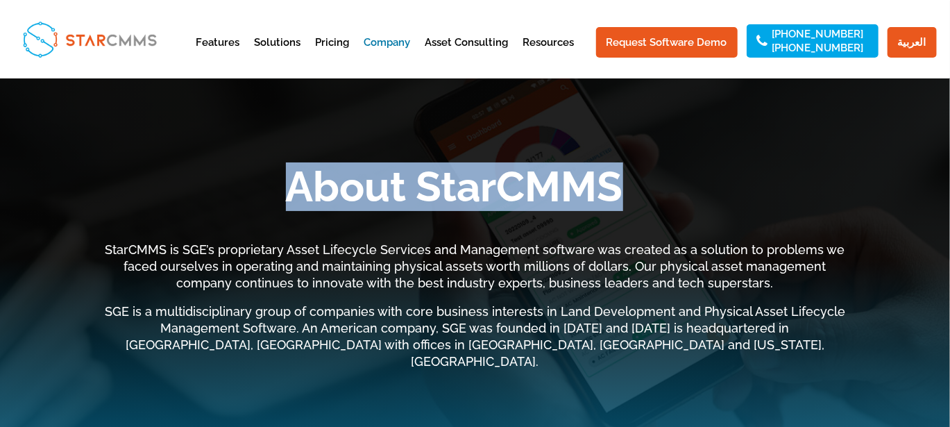
drag, startPoint x: 290, startPoint y: 162, endPoint x: 613, endPoint y: 183, distance: 323.5
click at [613, 183] on h1 "About StarCMMS" at bounding box center [454, 190] width 791 height 49
copy h1 "About StarCMMS"
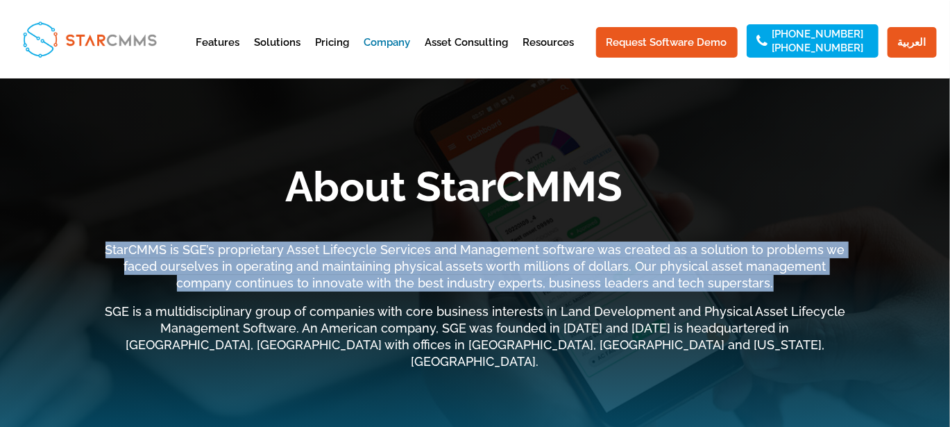
drag, startPoint x: 739, startPoint y: 285, endPoint x: 115, endPoint y: 247, distance: 626.0
click at [115, 247] on div "StarCMMS is SGE’s proprietary Asset Lifecycle Services and Management software …" at bounding box center [476, 306] width 750 height 128
copy div "StarCMMS is SGE’s proprietary Asset Lifecycle Services and Management software …"
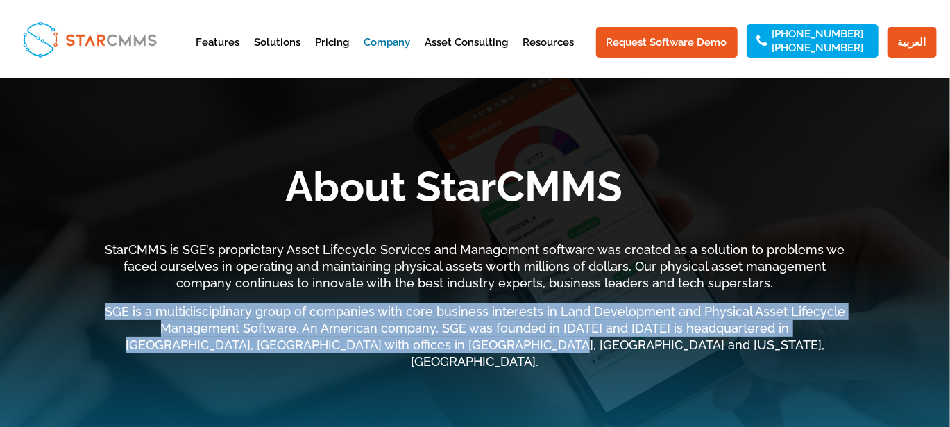
drag, startPoint x: 623, startPoint y: 342, endPoint x: 110, endPoint y: 307, distance: 514.3
click at [110, 308] on p "SGE is a multidisciplinary group of companies with core business interests in L…" at bounding box center [476, 336] width 750 height 66
copy p "SGE is a multidisciplinary group of companies with core business interests in L…"
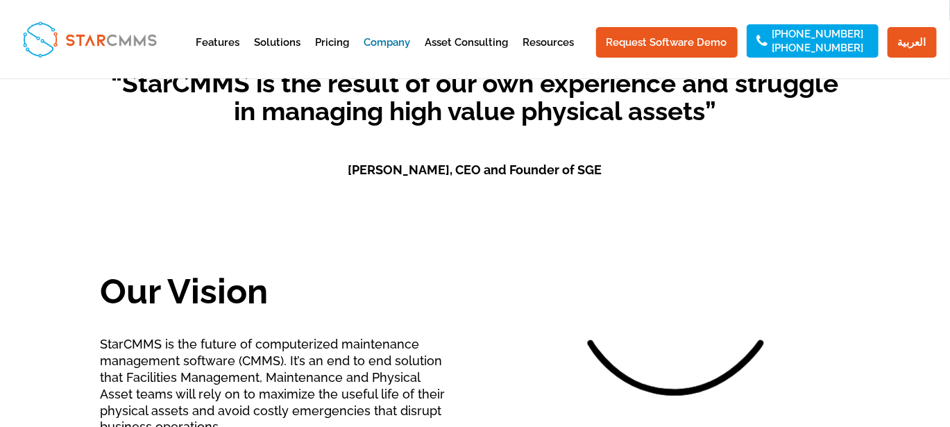
scroll to position [625, 0]
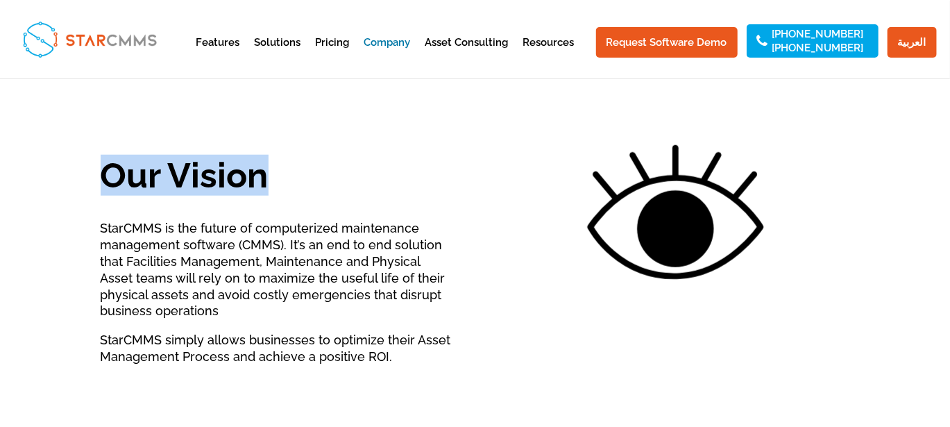
drag, startPoint x: 301, startPoint y: 163, endPoint x: 100, endPoint y: 153, distance: 200.9
click at [101, 158] on h2 "Our Vision" at bounding box center [278, 179] width 354 height 42
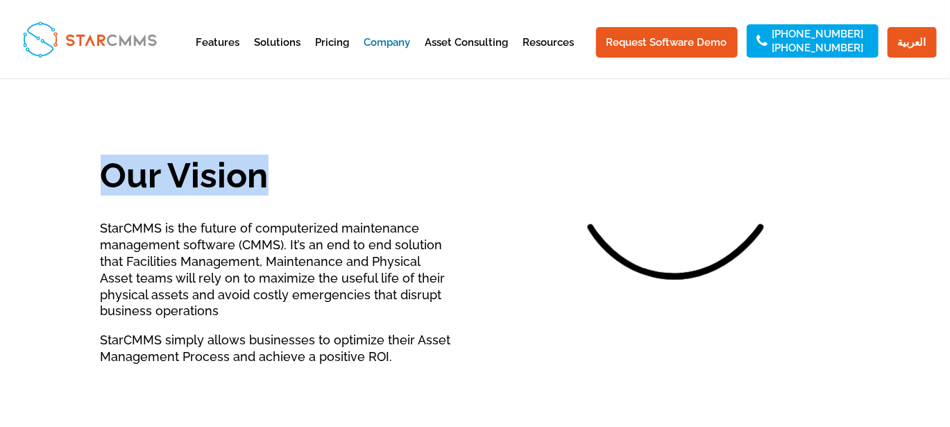
copy h2 "Our Vision"
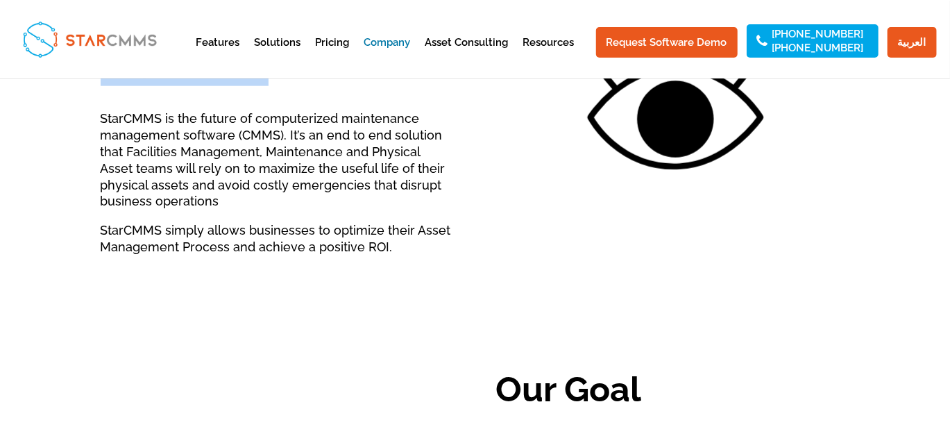
scroll to position [740, 0]
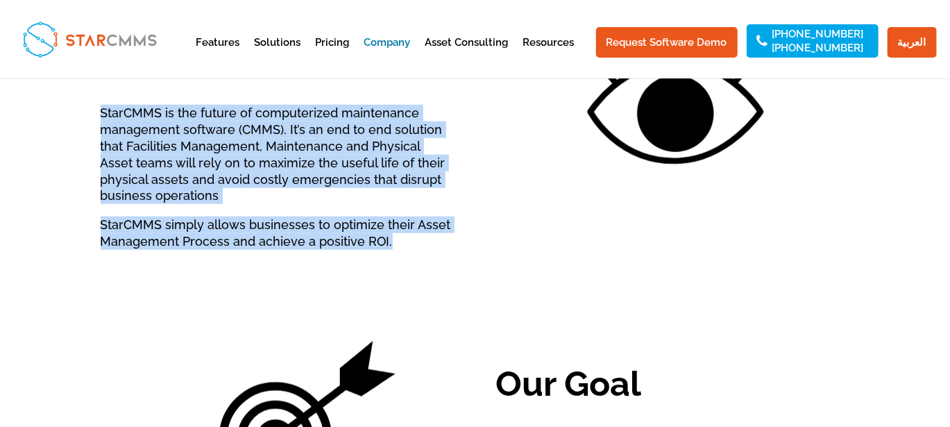
drag, startPoint x: 420, startPoint y: 230, endPoint x: 97, endPoint y: 89, distance: 353.2
click at [97, 89] on div "“StarCMMS is the result of our own experience and struggle in managing high val…" at bounding box center [475, 206] width 950 height 832
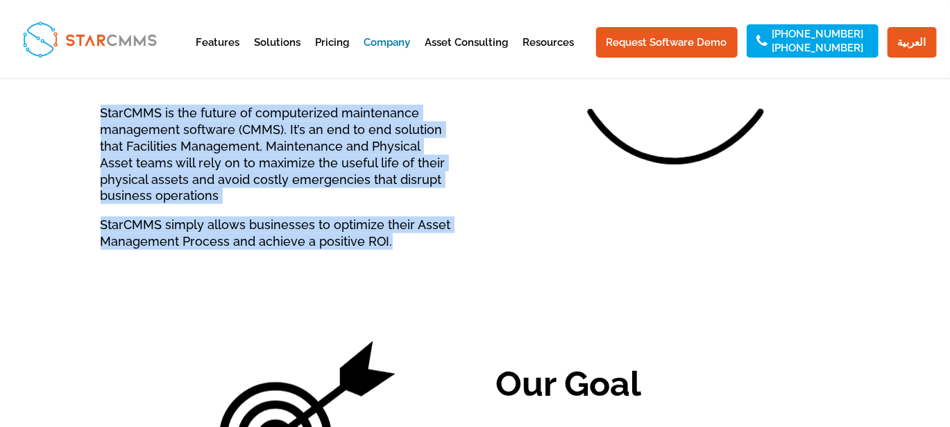
copy div "StarCMMS is the future of computerized maintenance management software (CMMS). …"
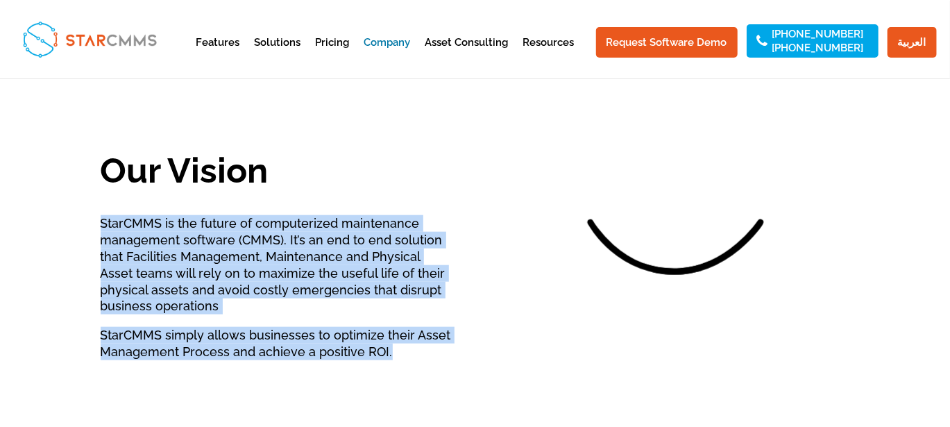
scroll to position [602, 0]
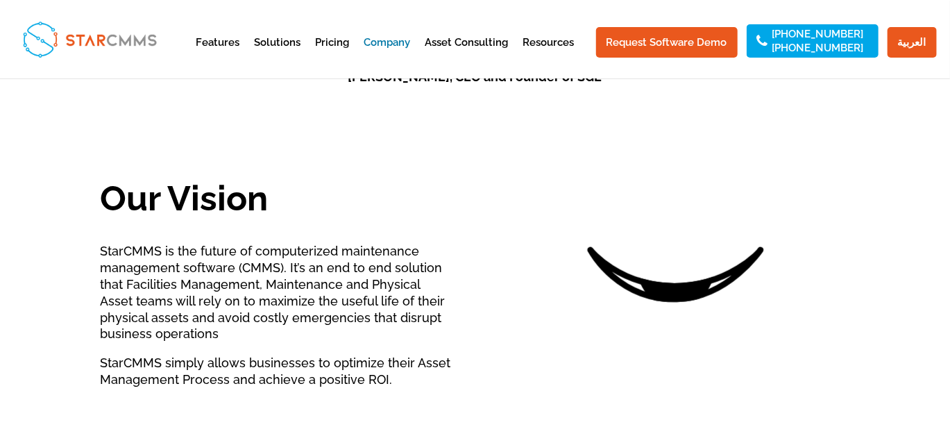
click at [504, 282] on div at bounding box center [673, 239] width 354 height 258
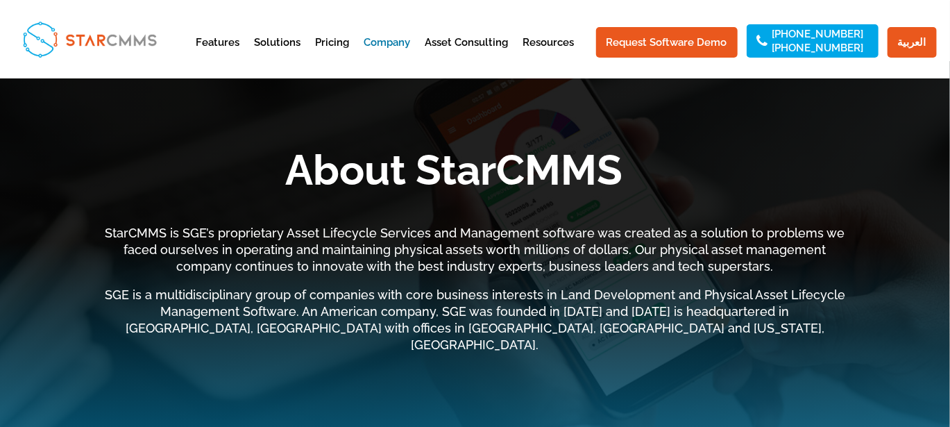
scroll to position [0, 0]
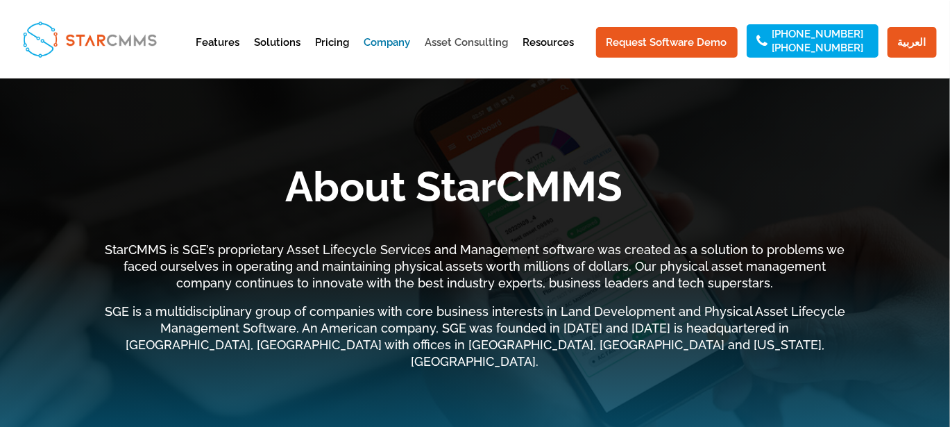
click at [476, 44] on link "Asset Consulting" at bounding box center [467, 54] width 83 height 34
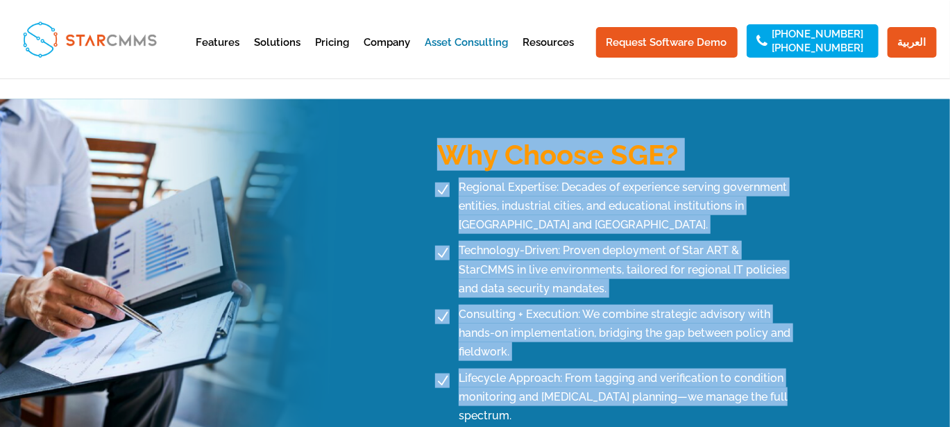
scroll to position [671, 0]
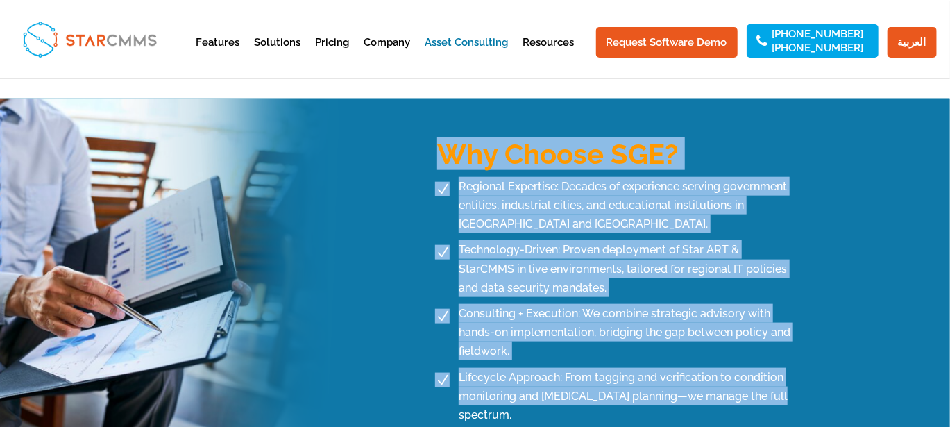
drag, startPoint x: 446, startPoint y: 219, endPoint x: 784, endPoint y: 376, distance: 372.7
click at [784, 376] on div "Why Choose SGE? N Regional Expertise: Decades of experience serving government …" at bounding box center [633, 281] width 433 height 339
click at [801, 279] on div "N Regional Expertise: Decades of experience serving government entities, indust…" at bounding box center [639, 314] width 419 height 275
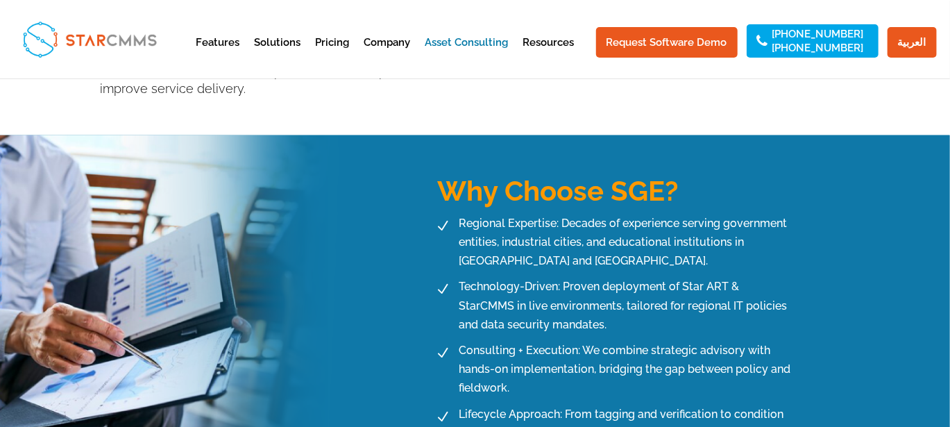
scroll to position [694, 0]
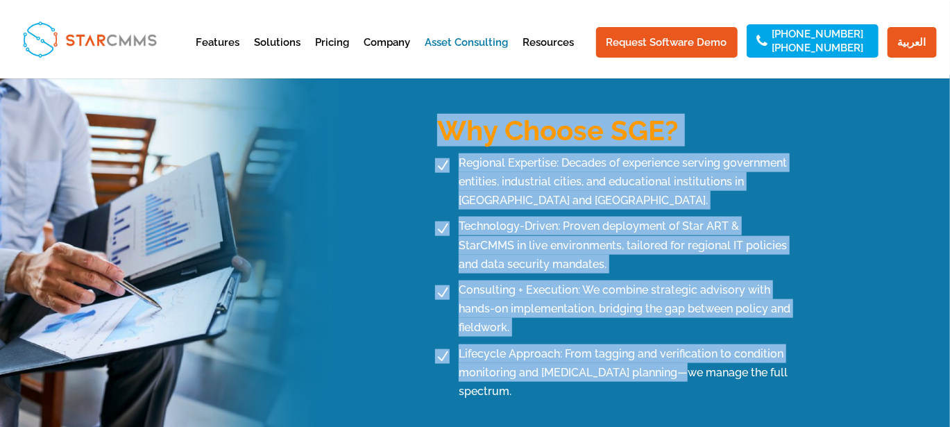
drag, startPoint x: 455, startPoint y: 125, endPoint x: 691, endPoint y: 362, distance: 334.8
click at [695, 364] on div "Why Choose SGE? N Regional Expertise: Decades of experience serving government …" at bounding box center [633, 258] width 433 height 339
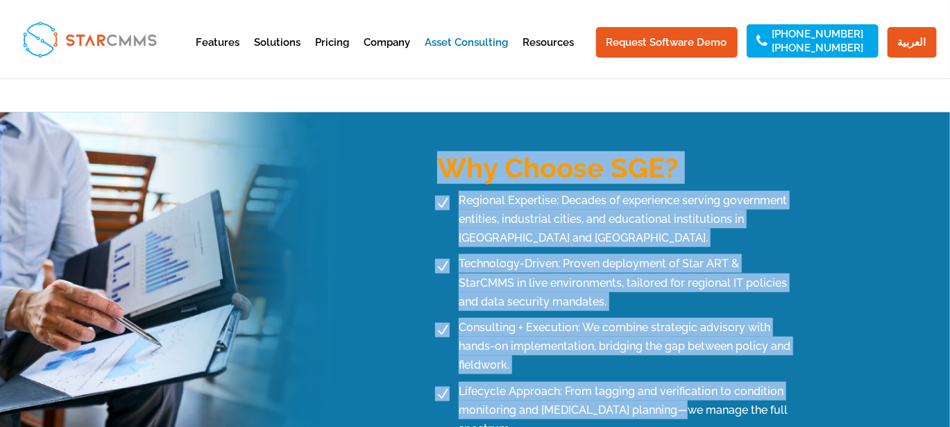
scroll to position [740, 0]
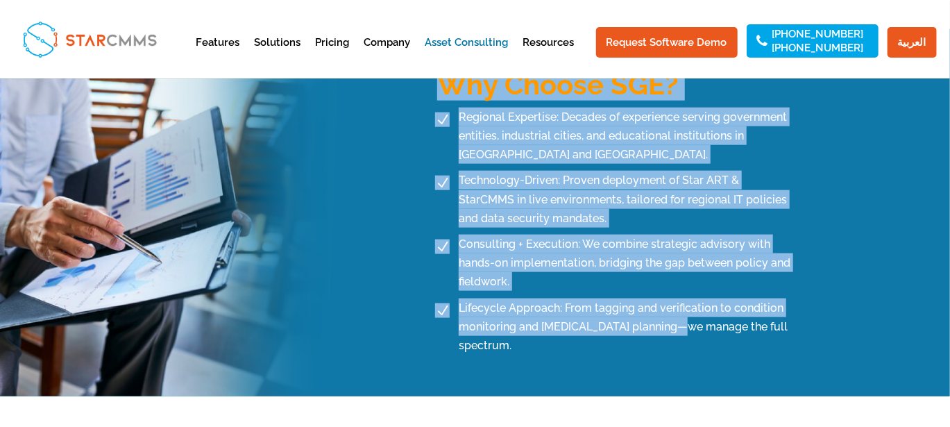
click at [514, 171] on span "Technology-Driven: Proven deployment of Star ART & StarCMMS in live environment…" at bounding box center [624, 199] width 339 height 57
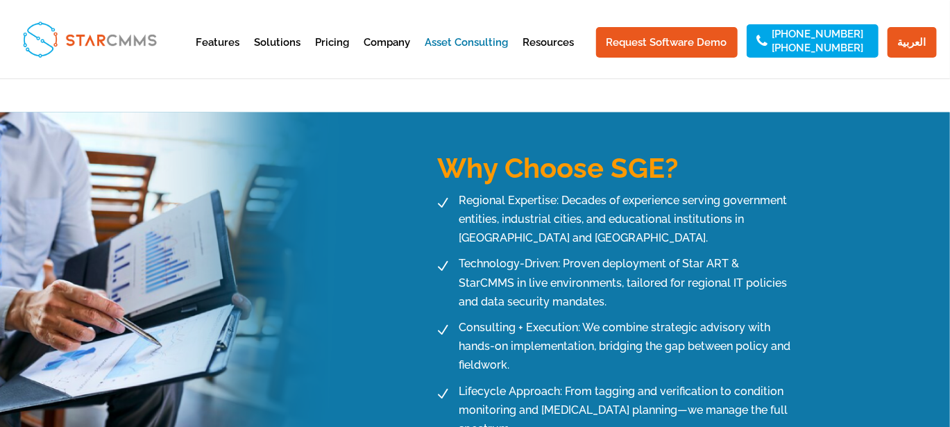
scroll to position [648, 0]
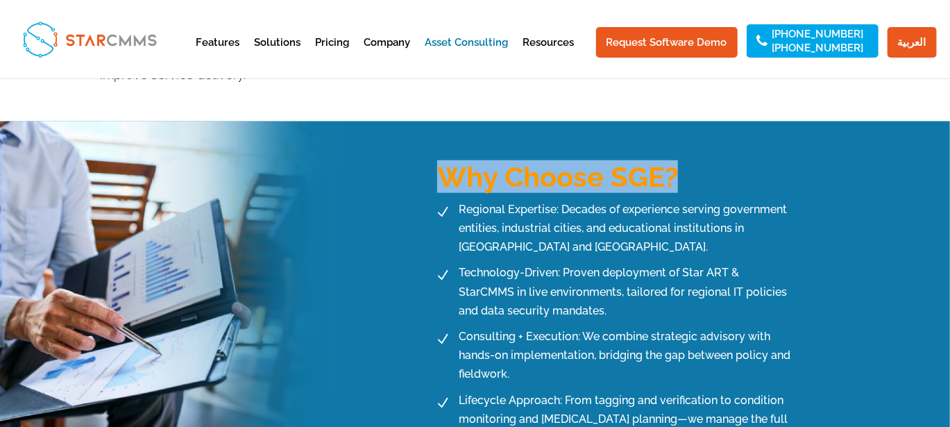
drag, startPoint x: 691, startPoint y: 156, endPoint x: 437, endPoint y: 156, distance: 254.8
click at [437, 156] on div "Why Choose SGE? N Regional Expertise: Decades of experience serving government …" at bounding box center [633, 304] width 433 height 339
copy h3 "Why Choose SGE?"
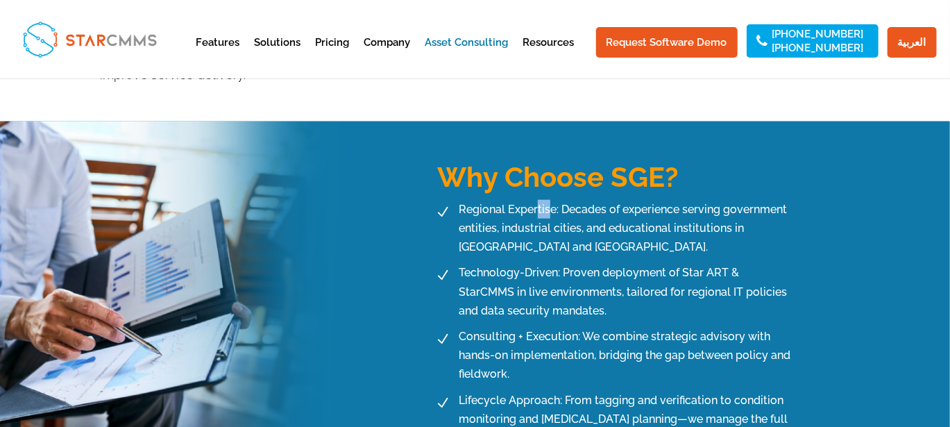
drag, startPoint x: 551, startPoint y: 188, endPoint x: 535, endPoint y: 188, distance: 16.0
click at [535, 200] on span "Regional Expertise: Decades of experience serving government entities, industri…" at bounding box center [624, 228] width 339 height 57
drag, startPoint x: 455, startPoint y: 192, endPoint x: 555, endPoint y: 190, distance: 100.0
click at [555, 200] on span "Regional Expertise: Decades of experience serving government entities, industri…" at bounding box center [624, 228] width 339 height 57
copy span "Regional Expertise"
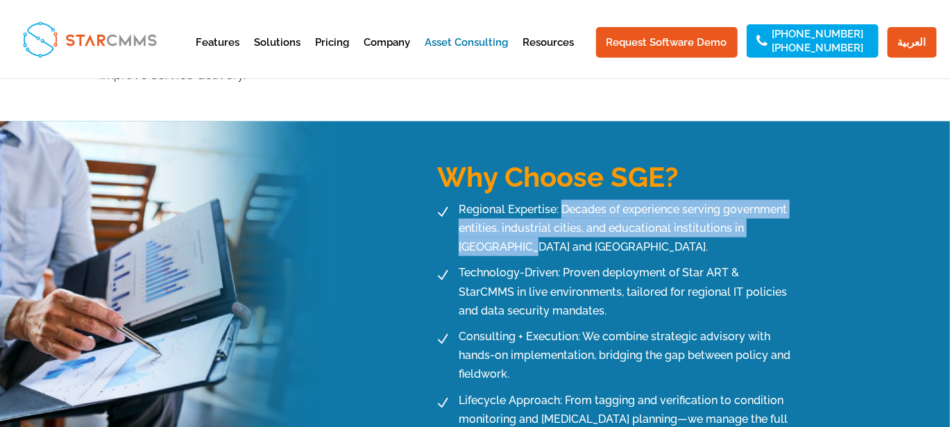
drag, startPoint x: 492, startPoint y: 231, endPoint x: 561, endPoint y: 194, distance: 78.9
click at [561, 200] on span "Regional Expertise: Decades of experience serving government entities, industri…" at bounding box center [624, 228] width 339 height 57
copy span "Decades of experience serving government entities, industrial cities, and educa…"
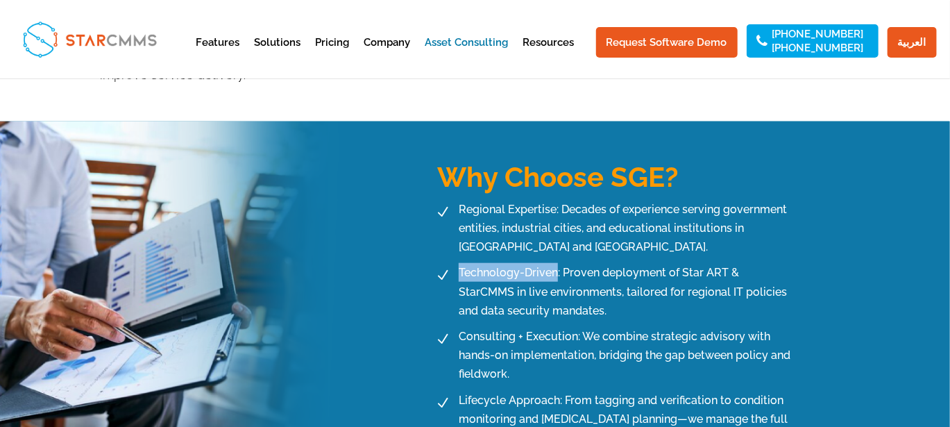
drag, startPoint x: 557, startPoint y: 253, endPoint x: 459, endPoint y: 253, distance: 97.9
click at [459, 263] on span "Technology-Driven: Proven deployment of Star ART & StarCMMS in live environment…" at bounding box center [624, 291] width 339 height 57
copy span "Technology-Driven"
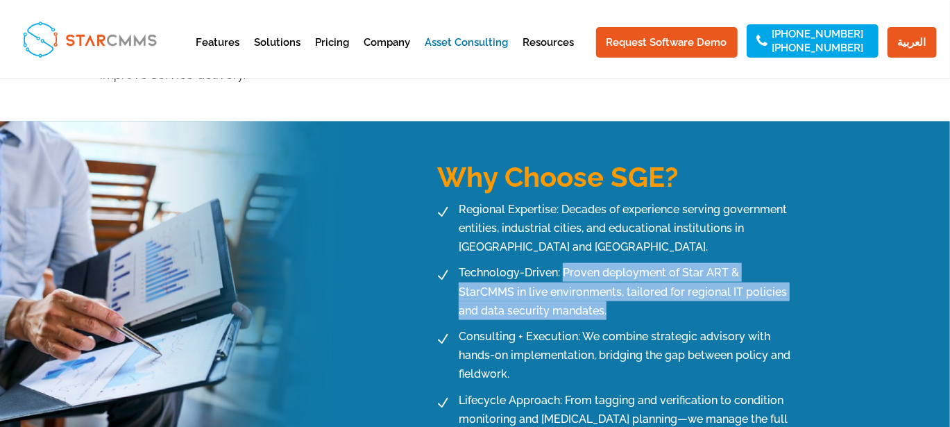
drag, startPoint x: 558, startPoint y: 294, endPoint x: 563, endPoint y: 257, distance: 37.1
click at [563, 263] on span "Technology-Driven: Proven deployment of Star ART & StarCMMS in live environment…" at bounding box center [624, 291] width 339 height 57
copy span "Proven deployment of Star ART & StarCMMS in live environments, tailored for reg…"
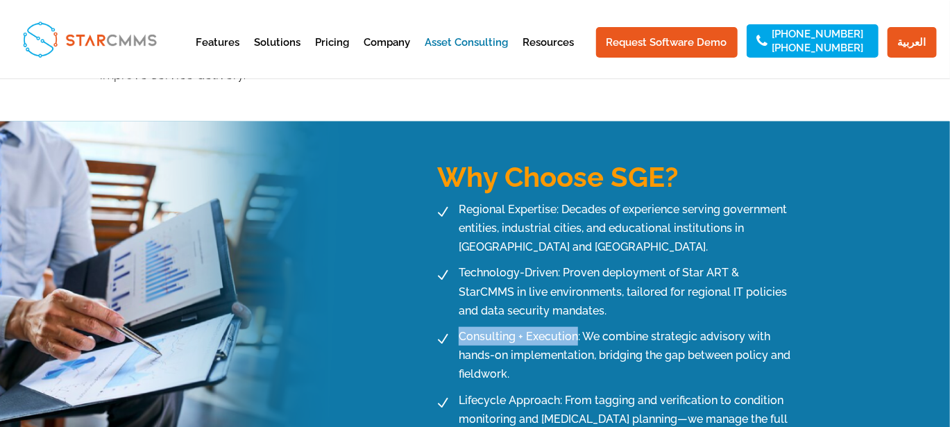
drag, startPoint x: 577, startPoint y: 317, endPoint x: 462, endPoint y: 306, distance: 115.8
click at [462, 306] on ul "N Regional Expertise: Decades of experience serving government entities, indust…" at bounding box center [612, 323] width 364 height 247
copy span "Consulting + Execution"
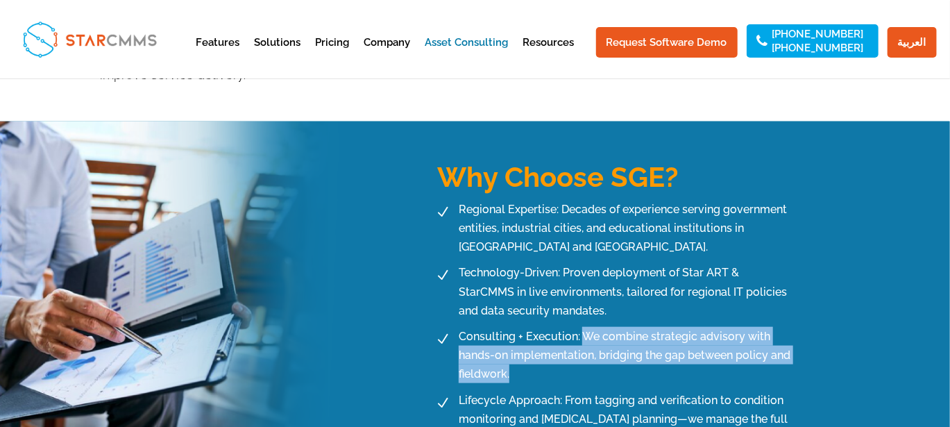
drag, startPoint x: 514, startPoint y: 355, endPoint x: 582, endPoint y: 324, distance: 75.2
click at [582, 327] on span "Consulting + Execution: We combine strategic advisory with hands-on implementat…" at bounding box center [624, 355] width 339 height 57
copy span "We combine strategic advisory with hands-on implementation, bridging the gap be…"
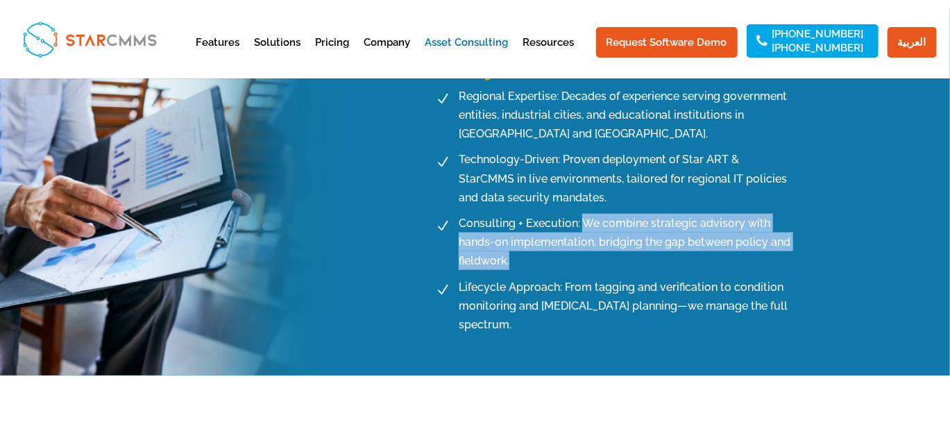
scroll to position [763, 0]
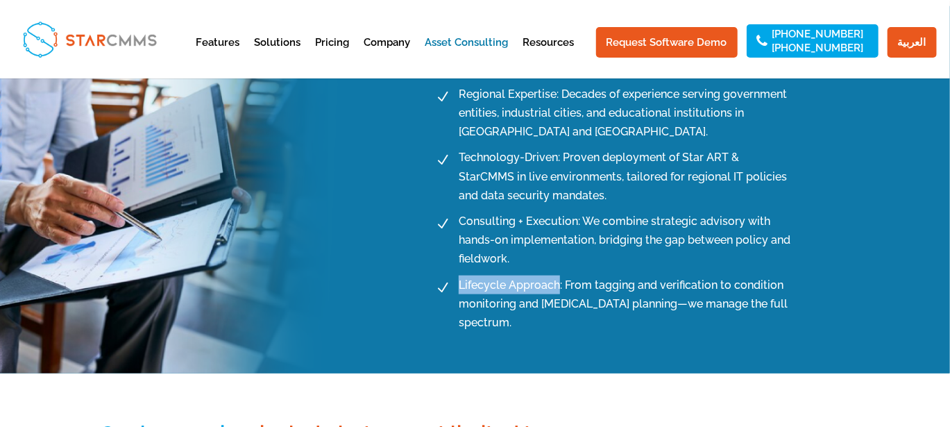
drag, startPoint x: 559, startPoint y: 269, endPoint x: 460, endPoint y: 269, distance: 98.6
click at [460, 276] on span "Lifecycle Approach: From tagging and verification to condition monitoring and C…" at bounding box center [624, 304] width 339 height 57
copy span "Lifecycle Approach"
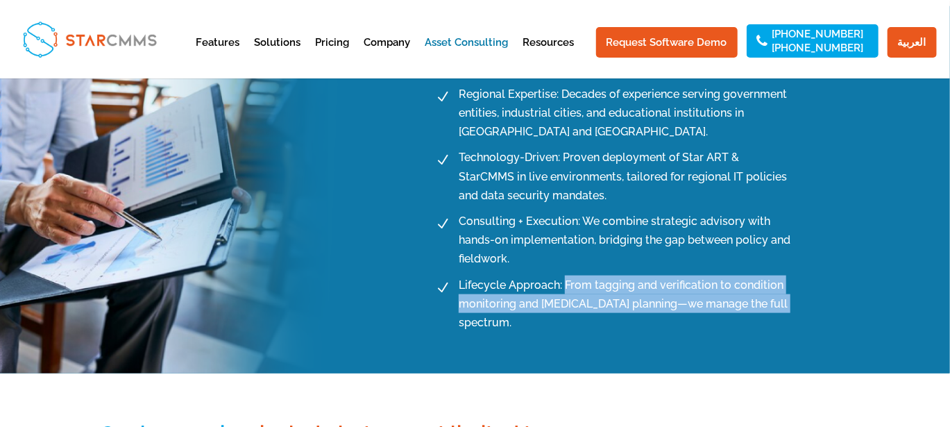
drag, startPoint x: 794, startPoint y: 286, endPoint x: 565, endPoint y: 265, distance: 229.4
click at [565, 276] on span "Lifecycle Approach: From tagging and verification to condition monitoring and C…" at bounding box center [624, 304] width 339 height 57
copy span "From tagging and verification to condition monitoring and CAPEX planning—we man…"
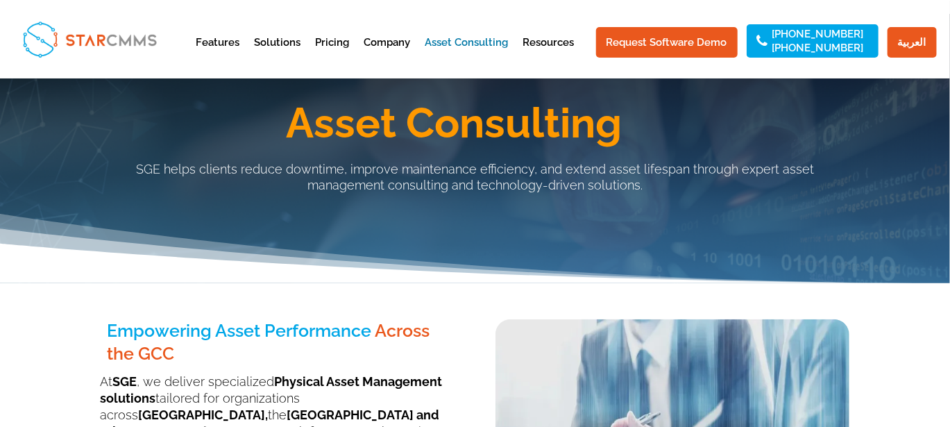
scroll to position [0, 0]
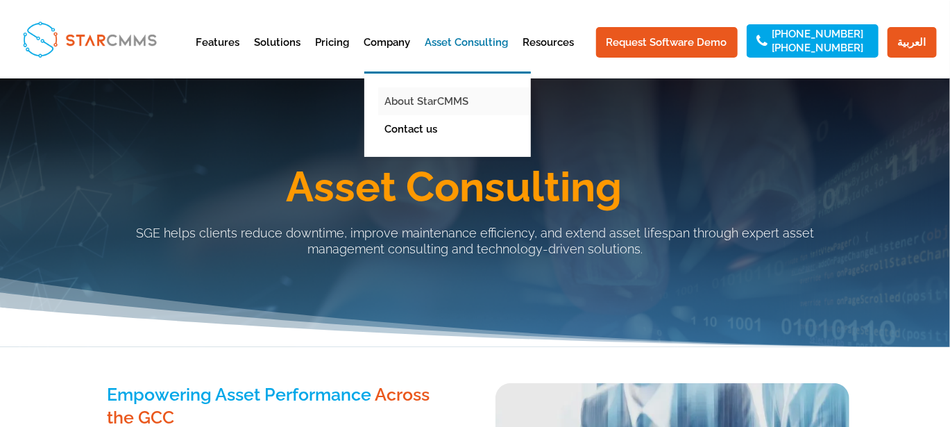
click at [411, 90] on link "About StarCMMS" at bounding box center [458, 101] width 160 height 28
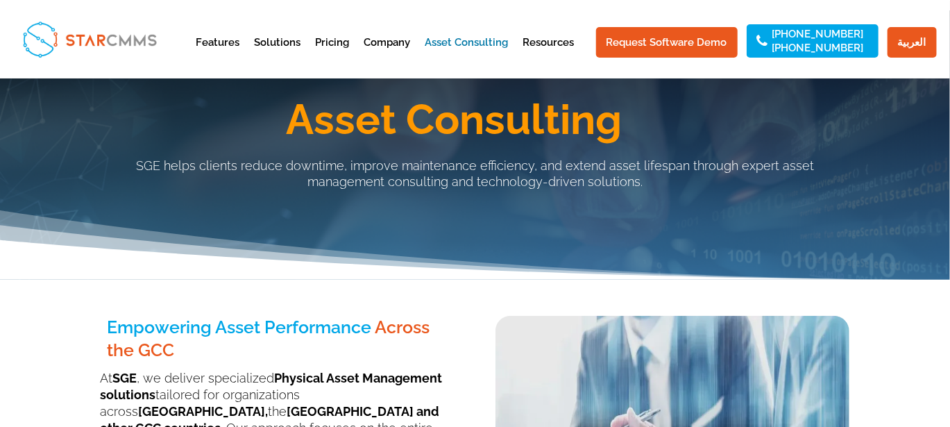
scroll to position [138, 0]
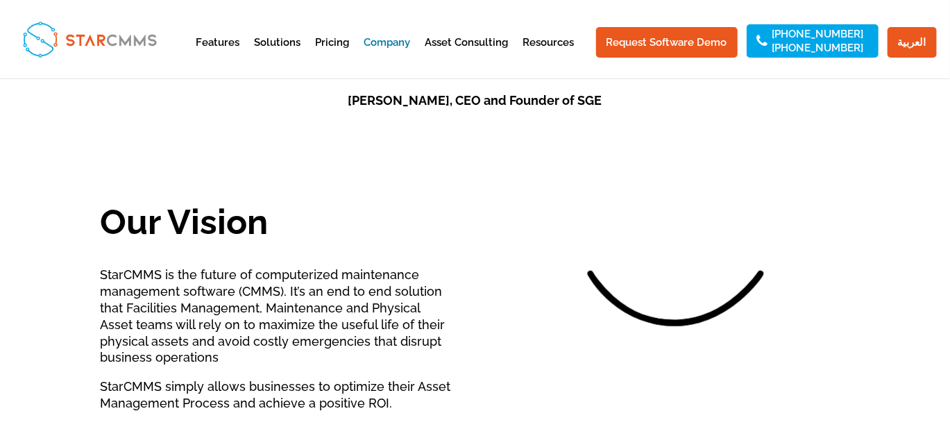
scroll to position [625, 0]
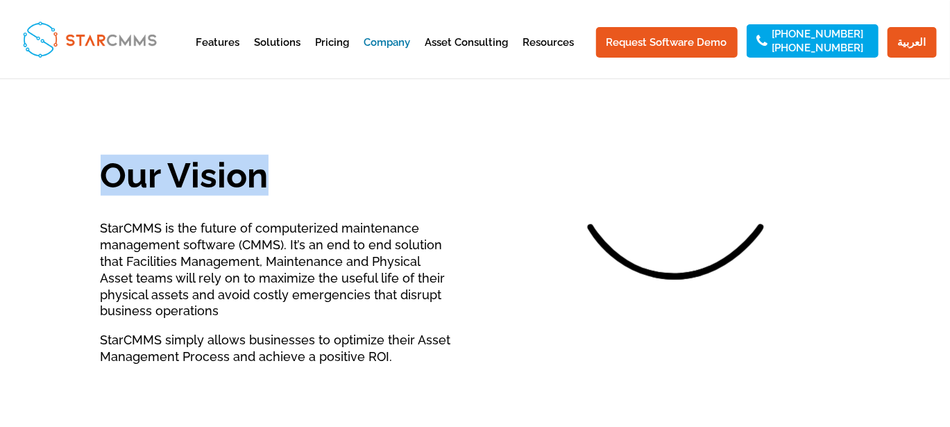
drag, startPoint x: 301, startPoint y: 171, endPoint x: 100, endPoint y: 142, distance: 202.6
click at [101, 158] on h2 "Our Vision" at bounding box center [278, 179] width 354 height 42
copy h2 "Our Vision"
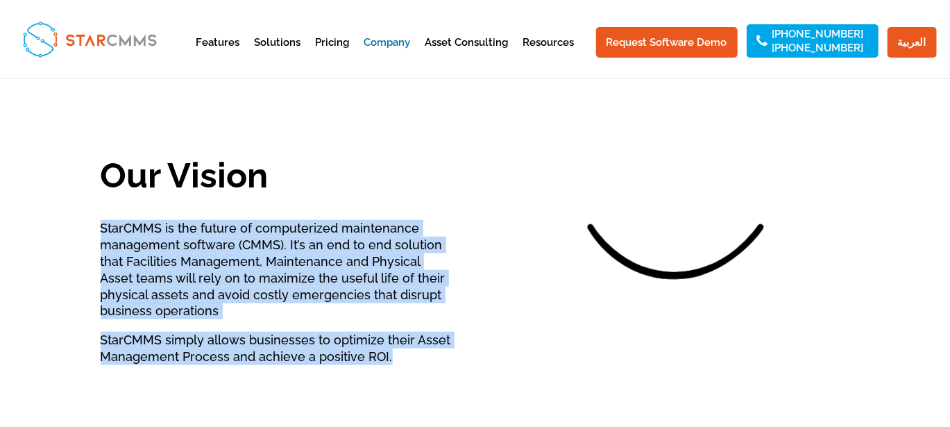
drag, startPoint x: 389, startPoint y: 347, endPoint x: 89, endPoint y: 212, distance: 329.4
click at [89, 212] on div "“StarCMMS is the result of our own experience and struggle in managing high val…" at bounding box center [475, 321] width 950 height 832
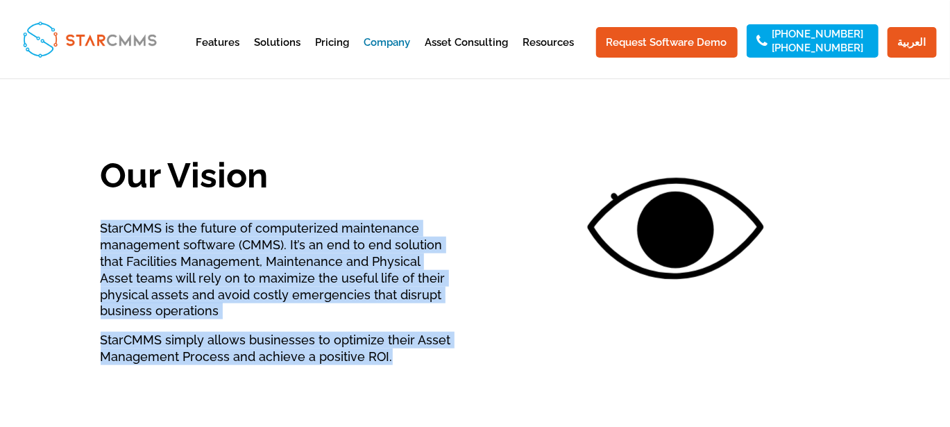
copy div "StarCMMS is the future of computerized maintenance management software (CMMS). …"
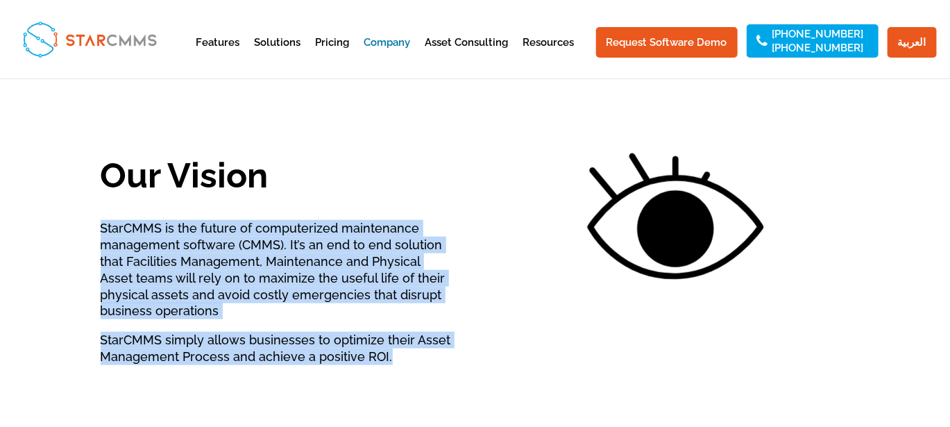
click at [235, 298] on div "StarCMMS is the future of computerized maintenance management software (CMMS). …" at bounding box center [278, 292] width 354 height 144
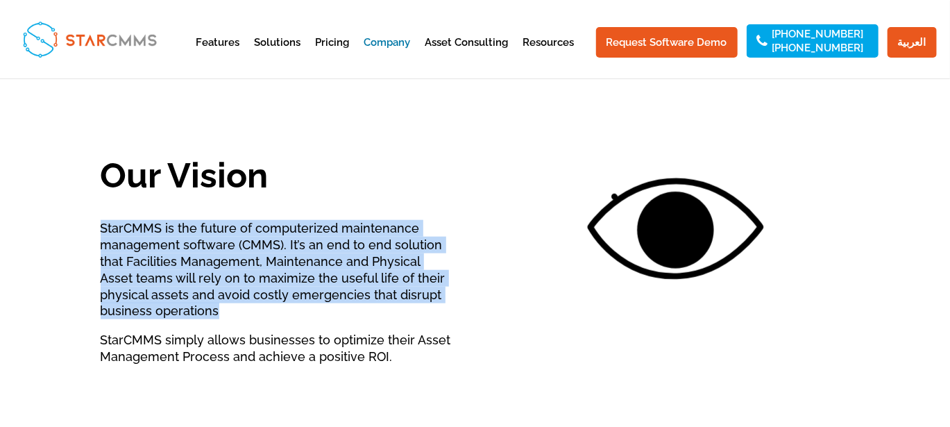
drag, startPoint x: 165, startPoint y: 292, endPoint x: 98, endPoint y: 214, distance: 103.4
click at [98, 214] on div "“StarCMMS is the result of our own experience and struggle in managing high val…" at bounding box center [475, 321] width 950 height 832
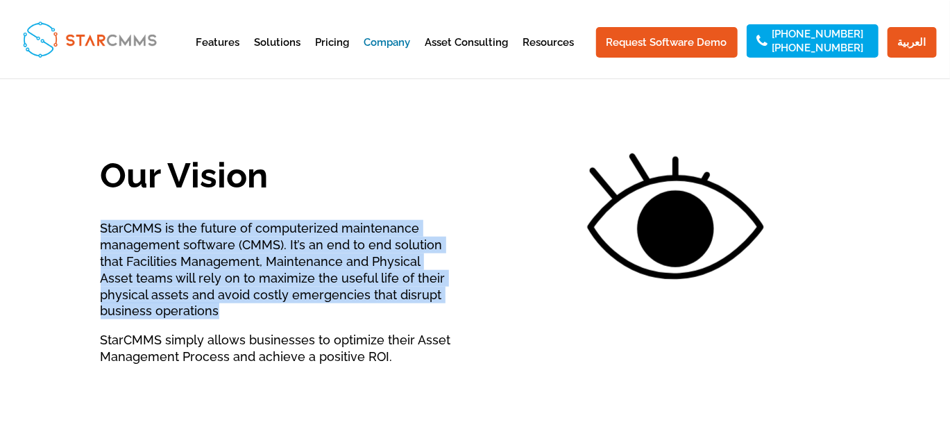
copy div "StarCMMS is the future of computerized maintenance management software (CMMS). …"
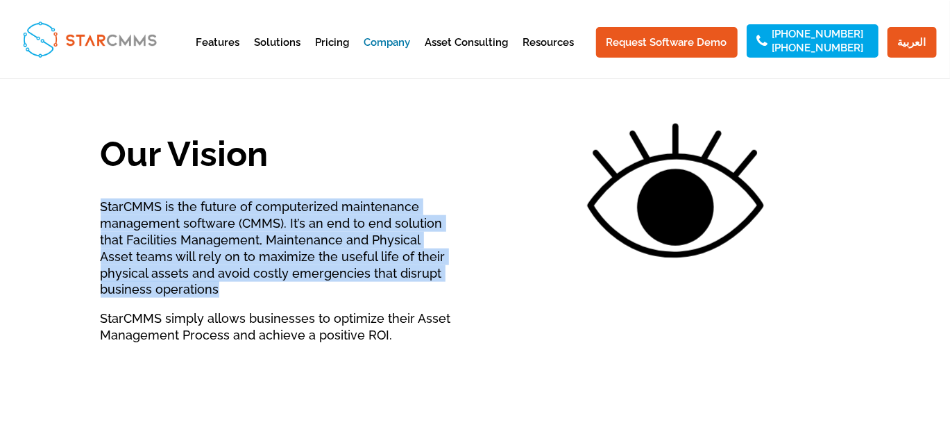
scroll to position [671, 0]
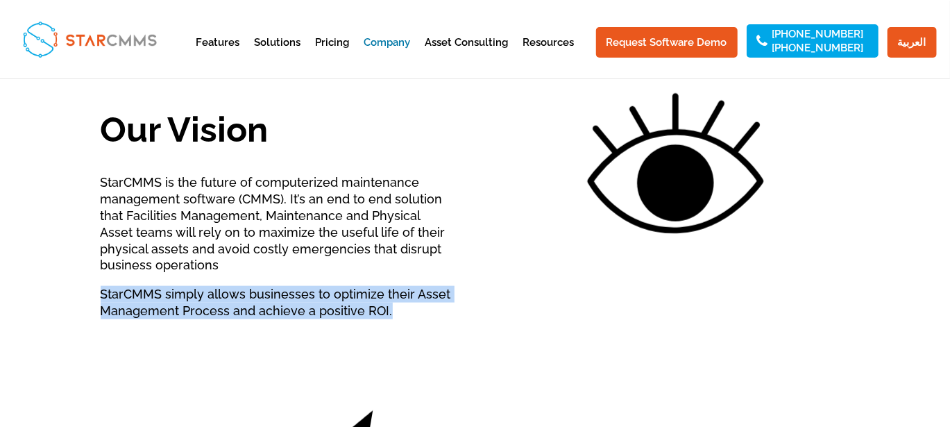
drag, startPoint x: 396, startPoint y: 294, endPoint x: 91, endPoint y: 274, distance: 305.4
click at [91, 274] on div "“StarCMMS is the result of our own experience and struggle in managing high val…" at bounding box center [475, 275] width 950 height 832
copy p "StarCMMS simply allows businesses to optimize their Asset Management Process an…"
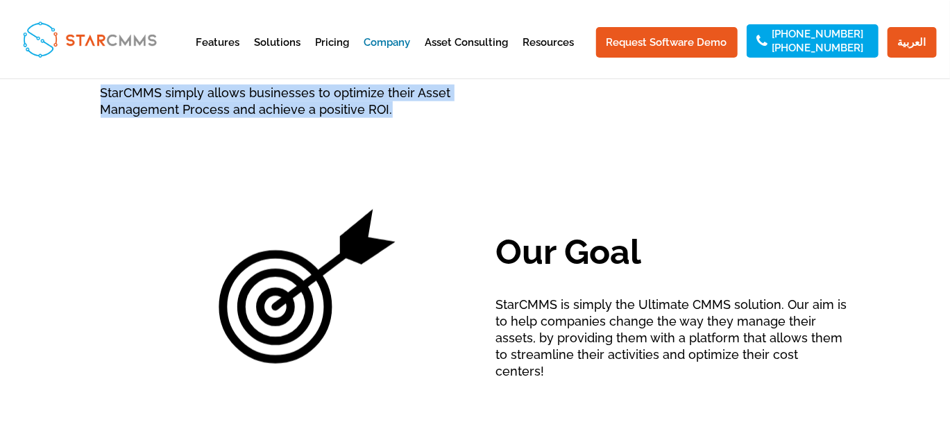
scroll to position [925, 0]
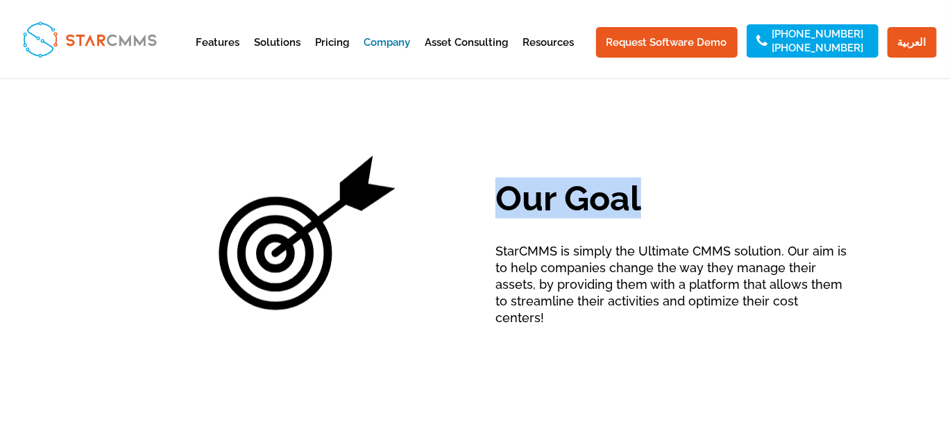
drag, startPoint x: 665, startPoint y: 195, endPoint x: 498, endPoint y: 185, distance: 167.6
click at [498, 185] on h2 "Our Goal" at bounding box center [673, 202] width 354 height 42
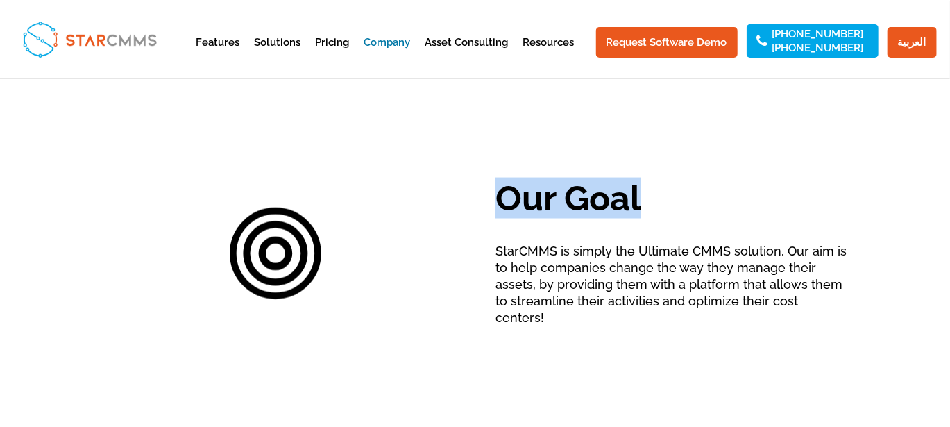
copy h2 "Our Goal"
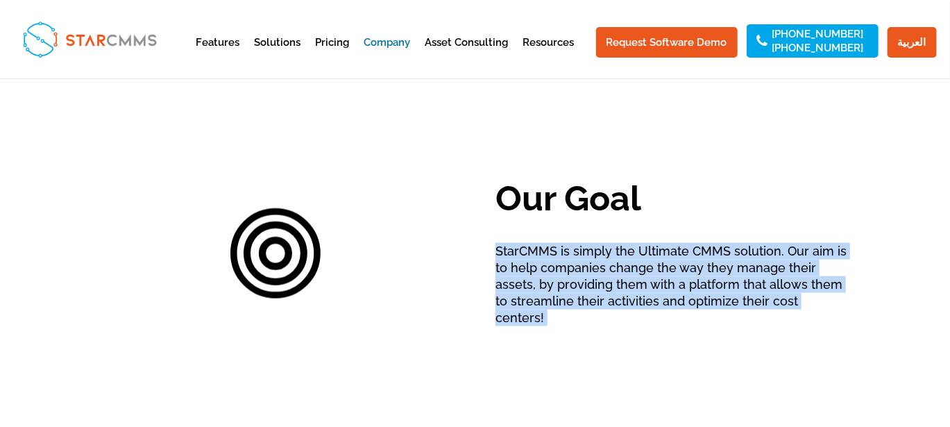
drag, startPoint x: 495, startPoint y: 233, endPoint x: 728, endPoint y: 277, distance: 237.5
click at [132, 12] on div "Features Streamline your workflows Preventive Maintenance Assets Management Tea…" at bounding box center [475, 268] width 950 height 2387
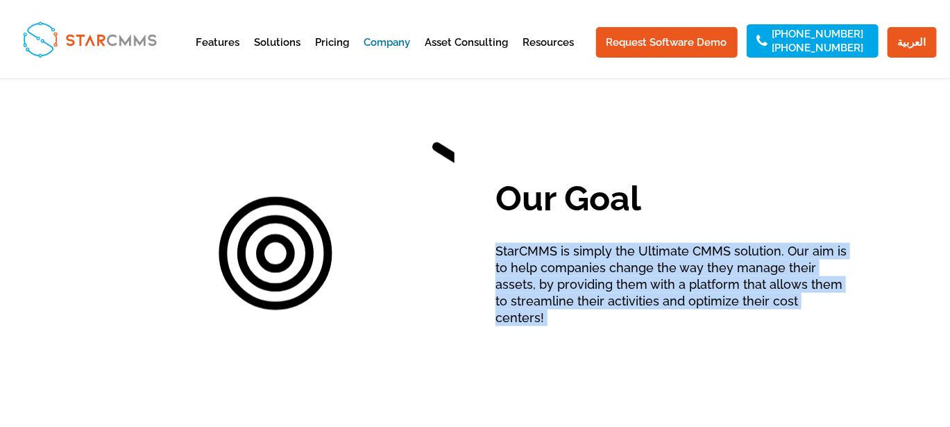
copy p "StarCMMS is simply the Ultimate CMMS solution. Our aim is to help companies cha…"
click at [869, 299] on div "“StarCMMS is the result of our own experience and struggle in managing high val…" at bounding box center [475, 20] width 950 height 832
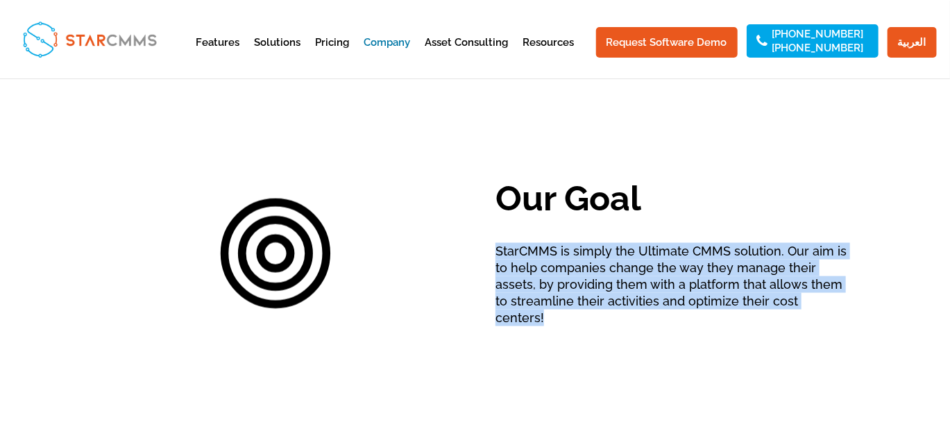
drag, startPoint x: 862, startPoint y: 288, endPoint x: 498, endPoint y: 242, distance: 367.4
click at [498, 242] on div "“StarCMMS is the result of our own experience and struggle in managing high val…" at bounding box center [475, 20] width 950 height 832
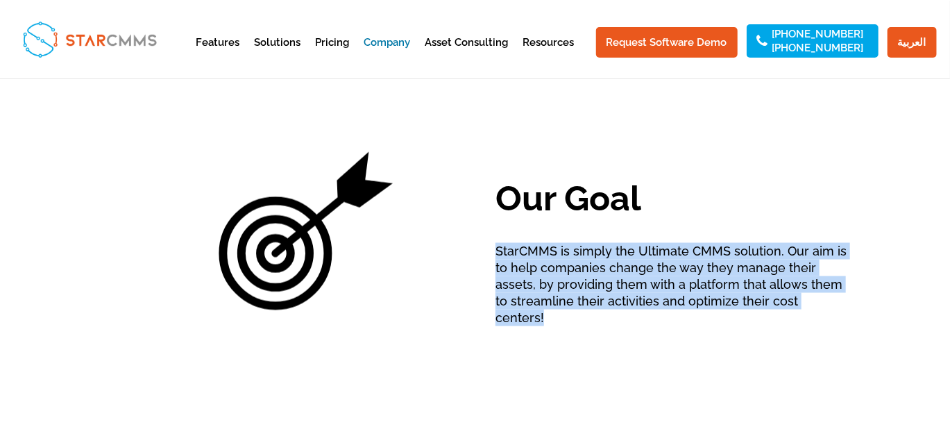
copy p "StarCMMS is simply the Ultimate CMMS solution. Our aim is to help companies cha…"
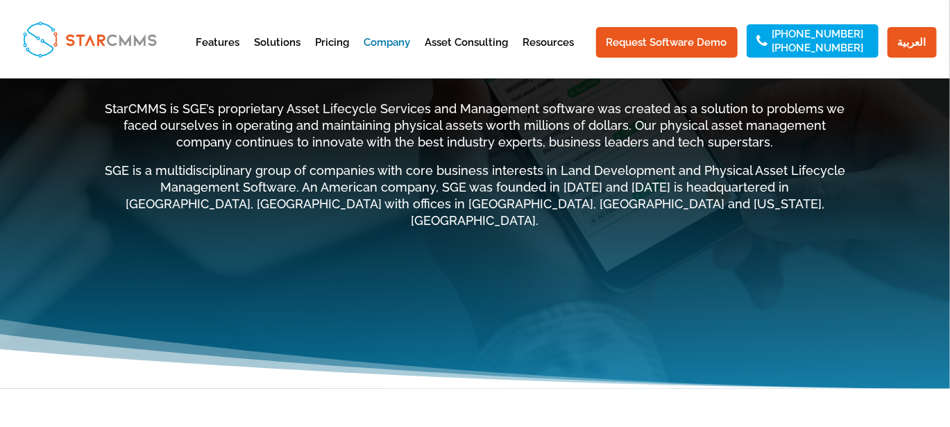
scroll to position [139, 0]
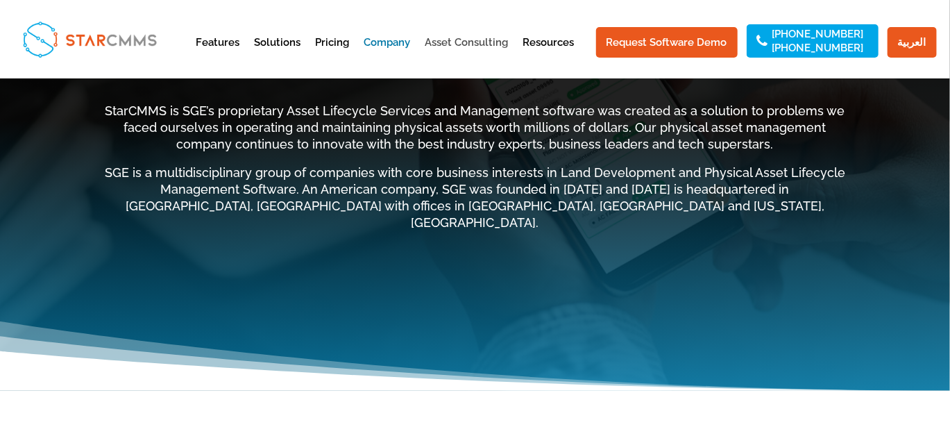
click at [478, 46] on link "Asset Consulting" at bounding box center [467, 54] width 83 height 34
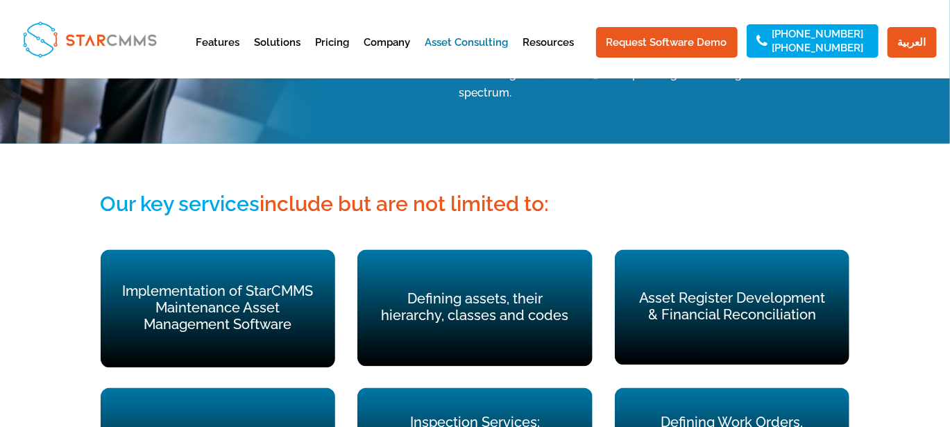
scroll to position [995, 0]
